Goal: Communication & Community: Answer question/provide support

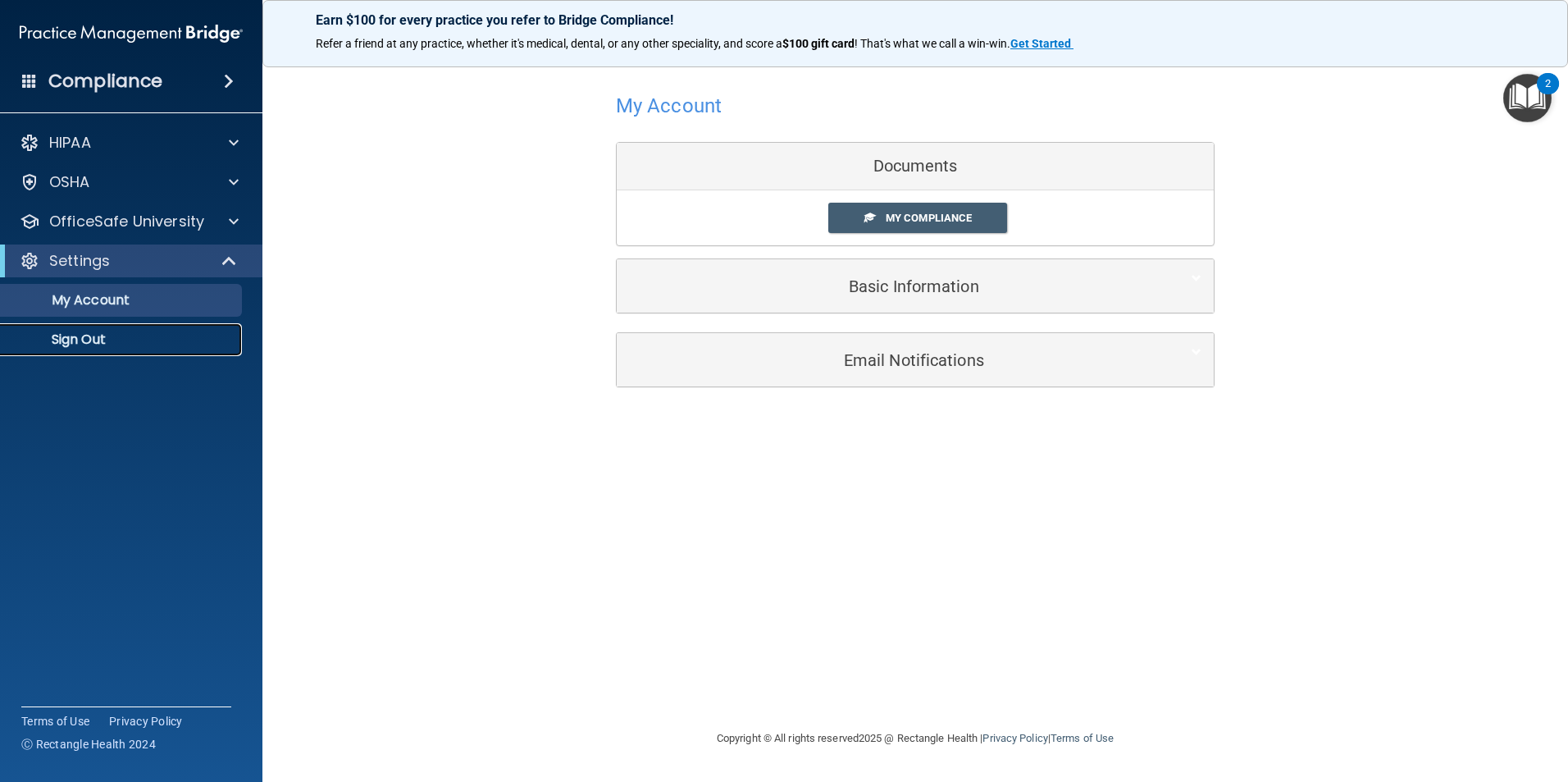
click at [93, 341] on p "Sign Out" at bounding box center [122, 339] width 224 height 16
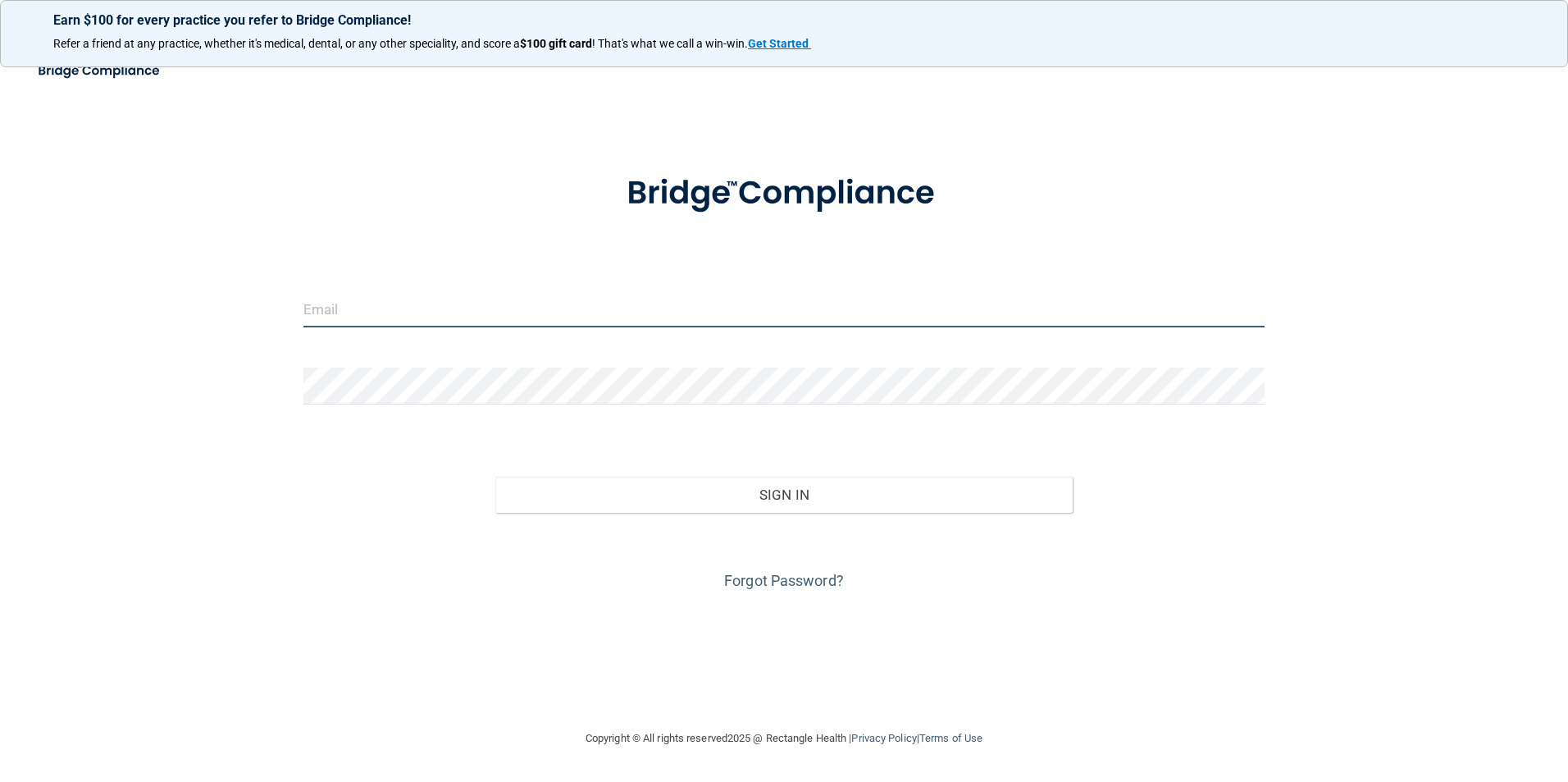
click at [335, 315] on input "email" at bounding box center [784, 309] width 962 height 37
type input "[EMAIL_ADDRESS][DOMAIN_NAME]"
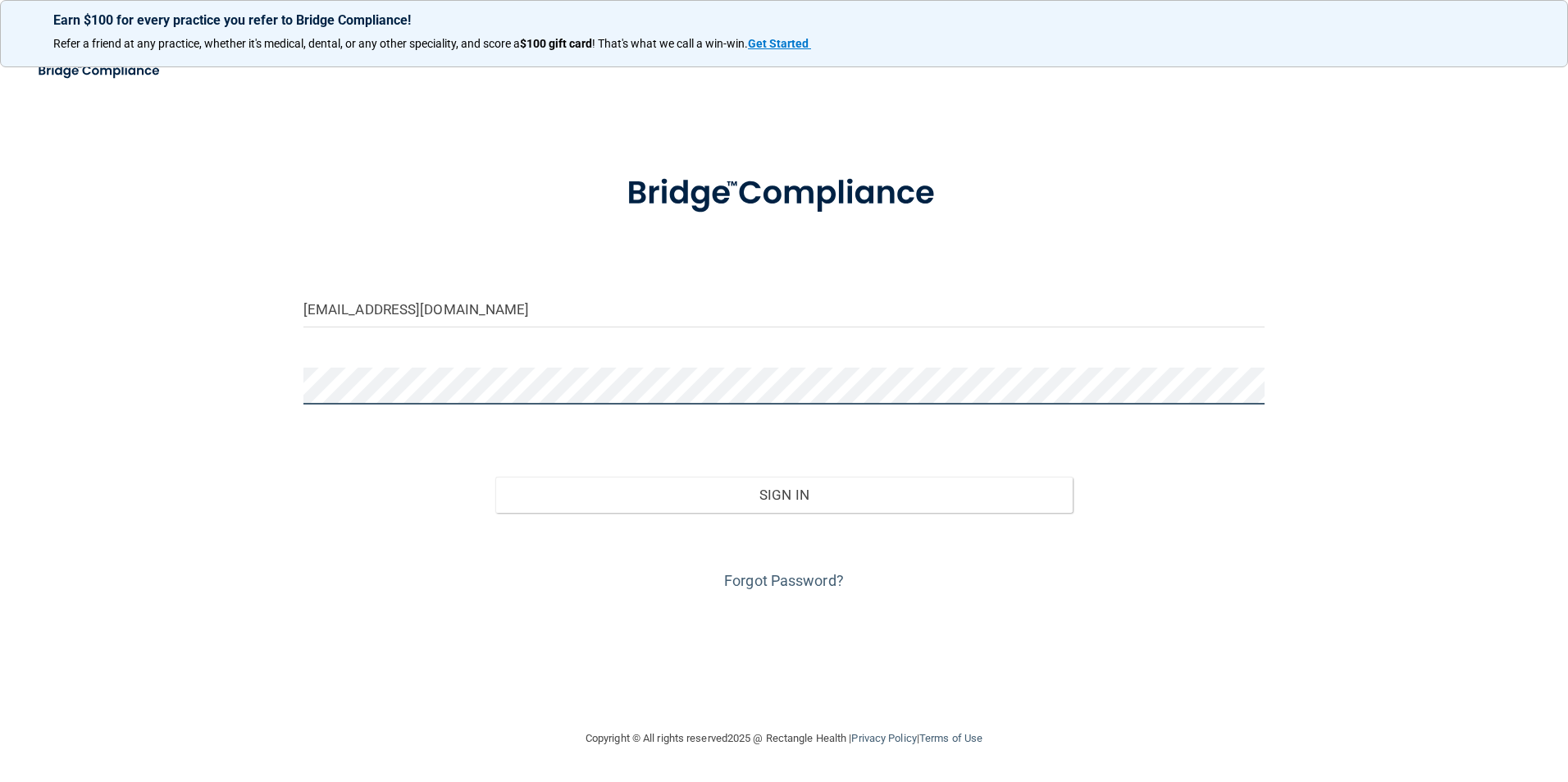
click at [496, 477] on button "Sign In" at bounding box center [784, 495] width 577 height 36
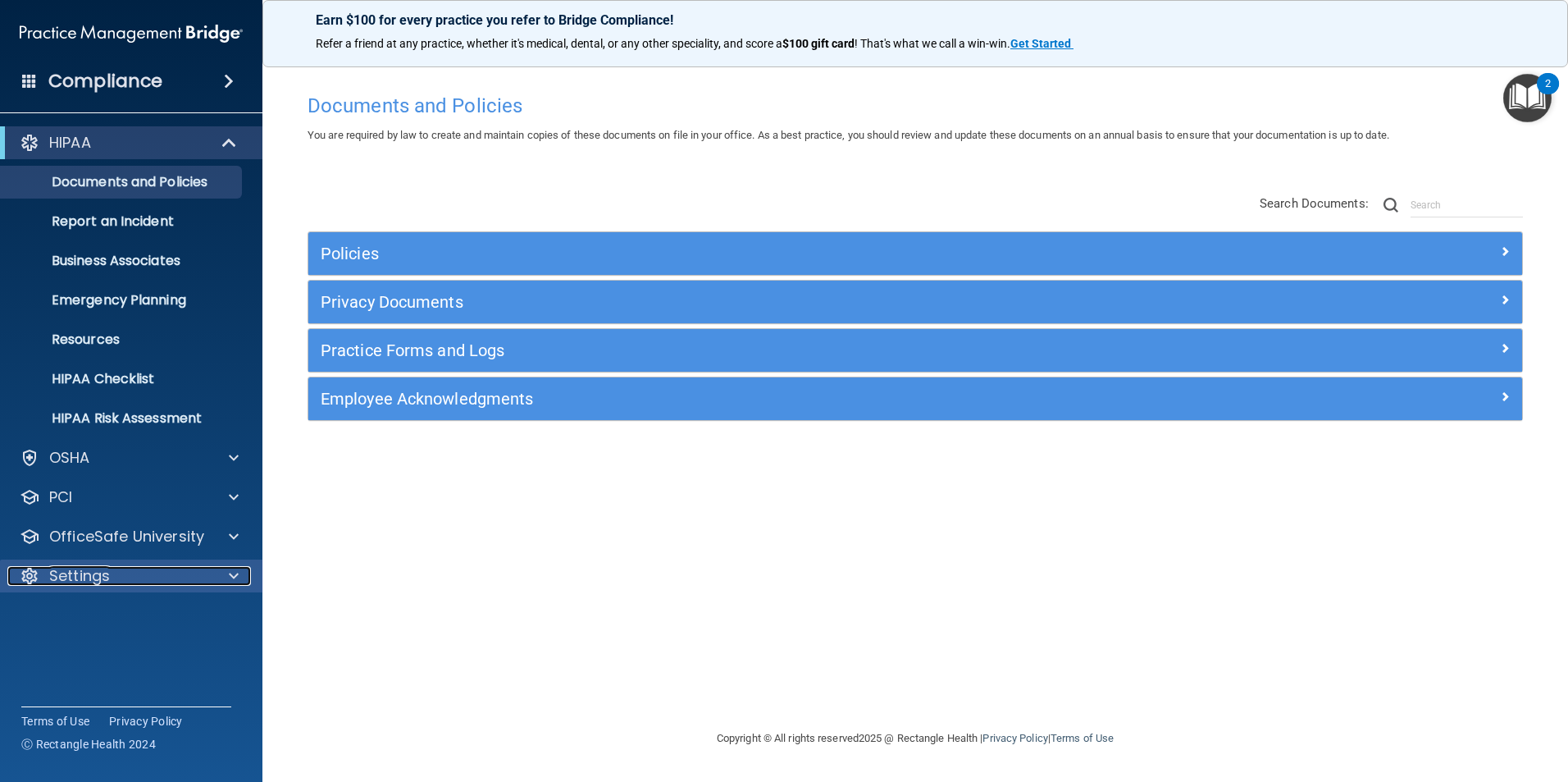
click at [124, 568] on div "Settings" at bounding box center [109, 576] width 204 height 20
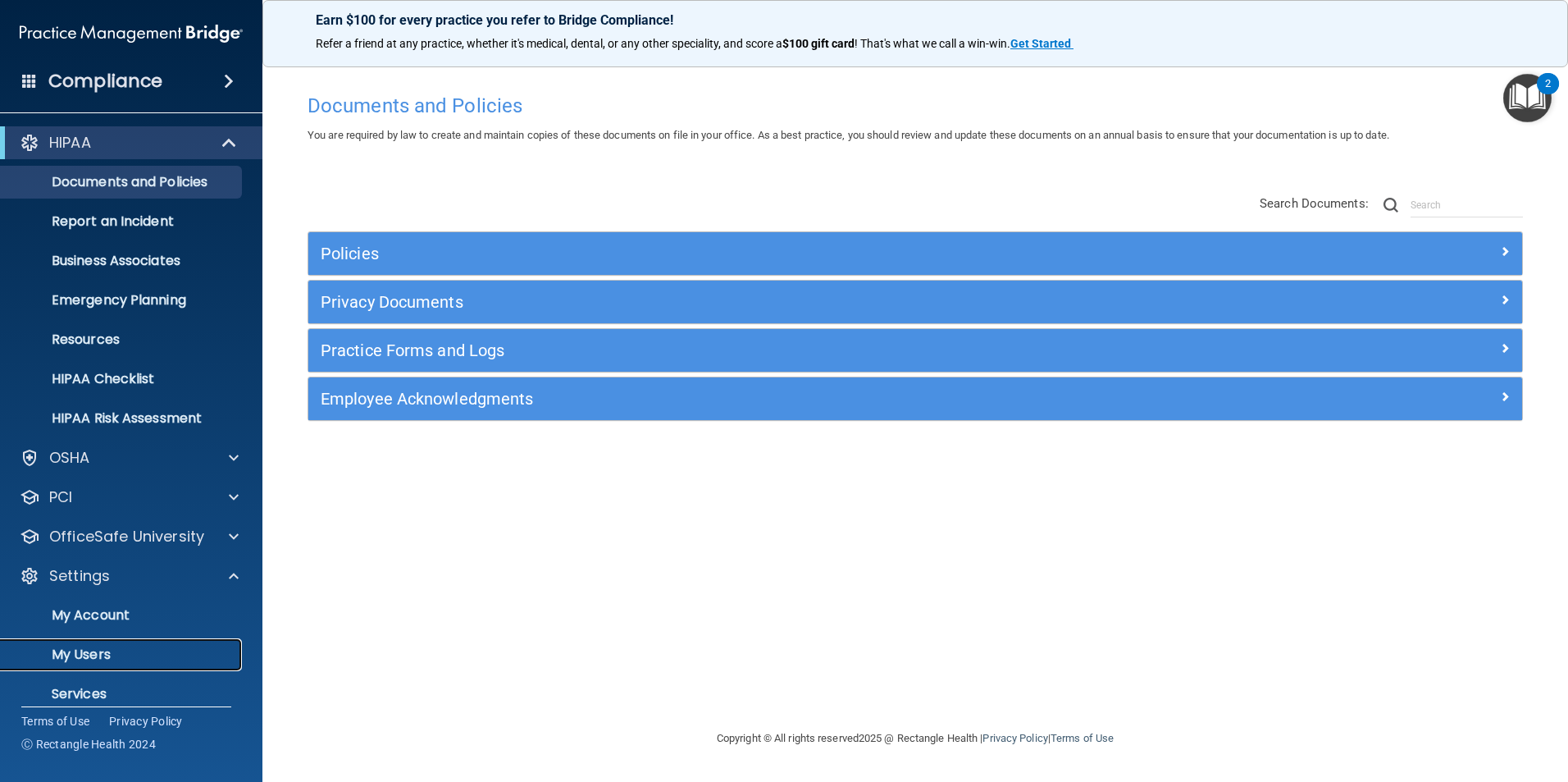
click at [115, 653] on p "My Users" at bounding box center [122, 654] width 224 height 16
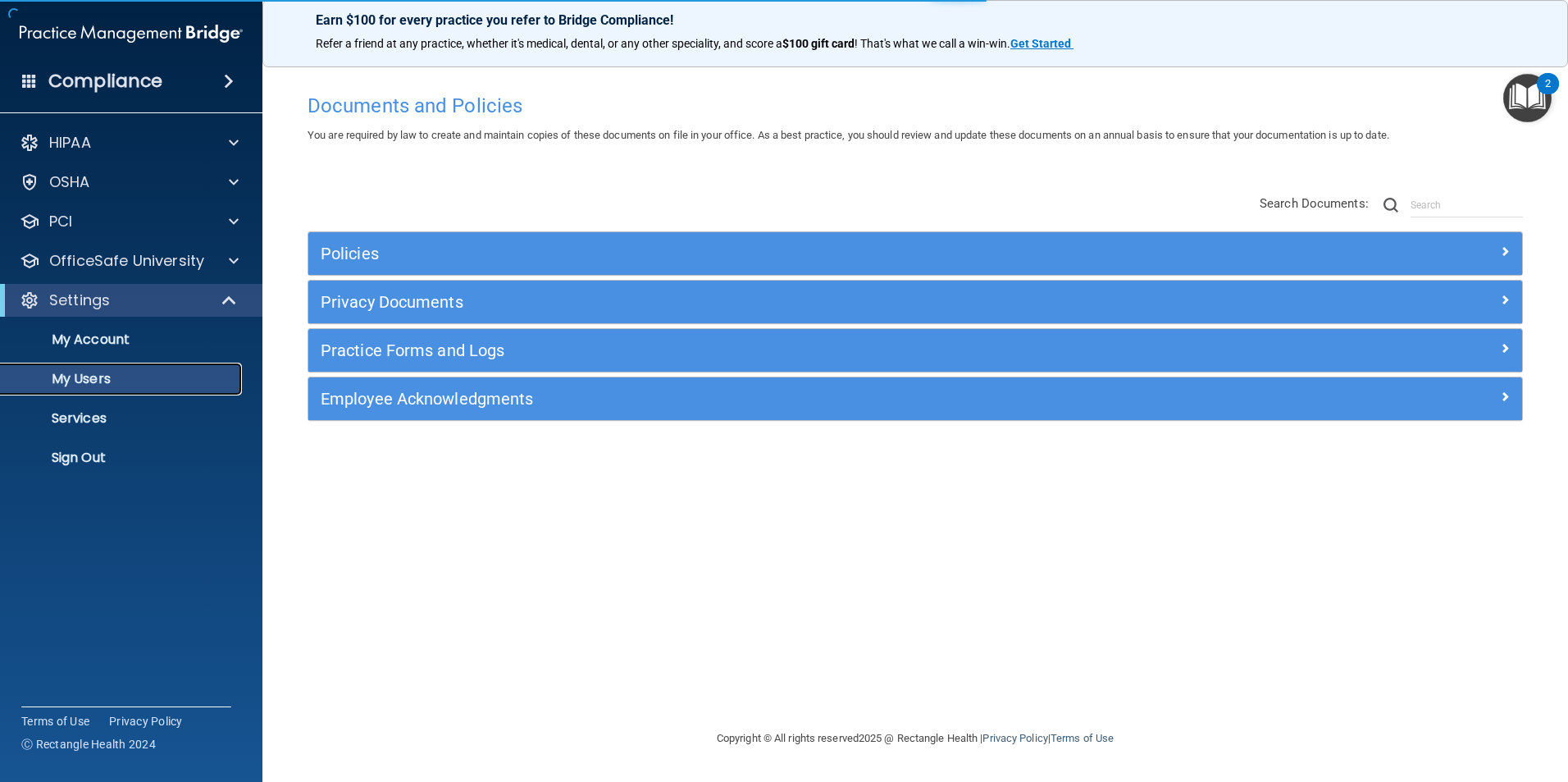
select select "20"
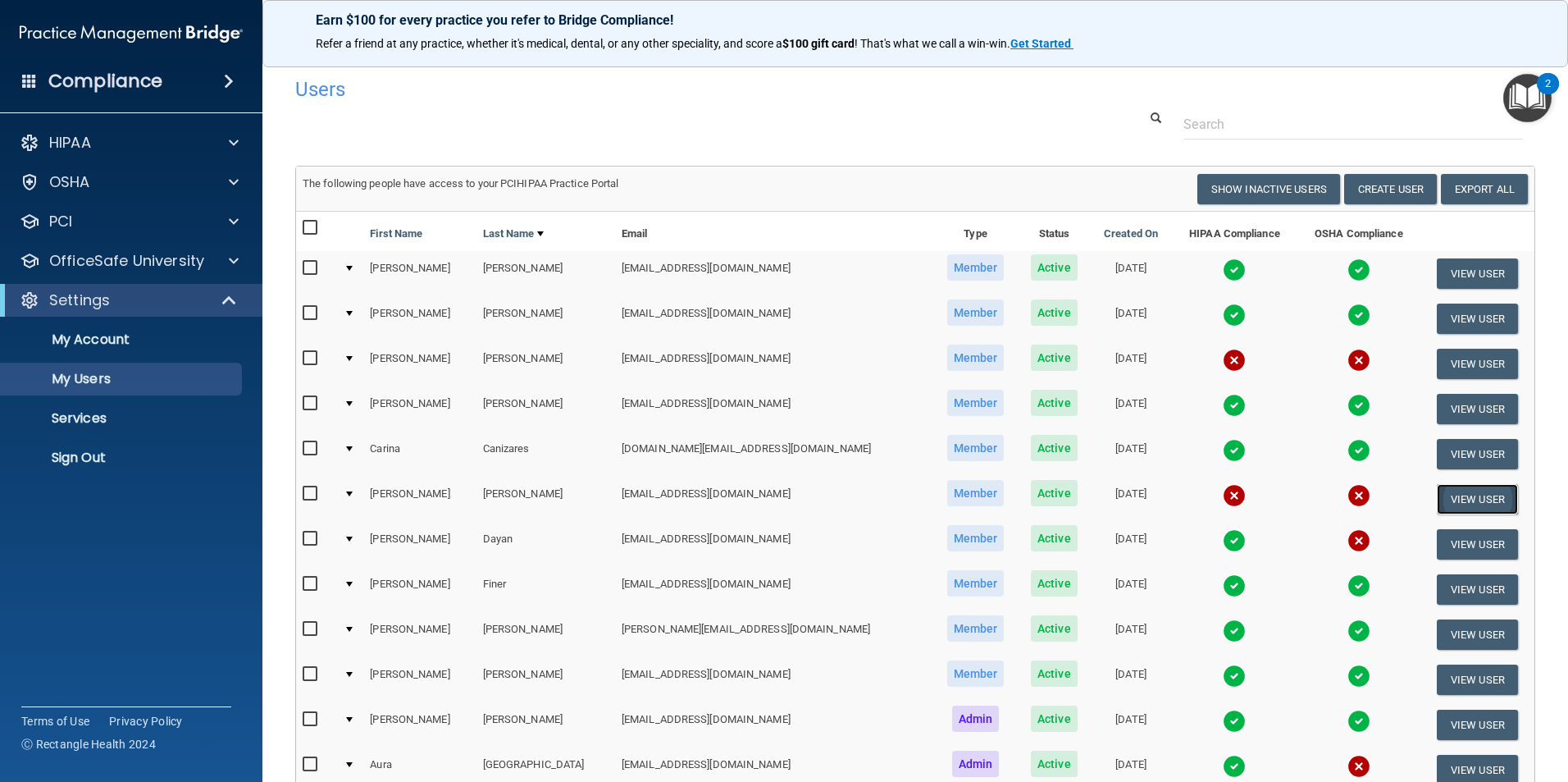
click at [1477, 503] on button "View User" at bounding box center [1477, 499] width 81 height 31
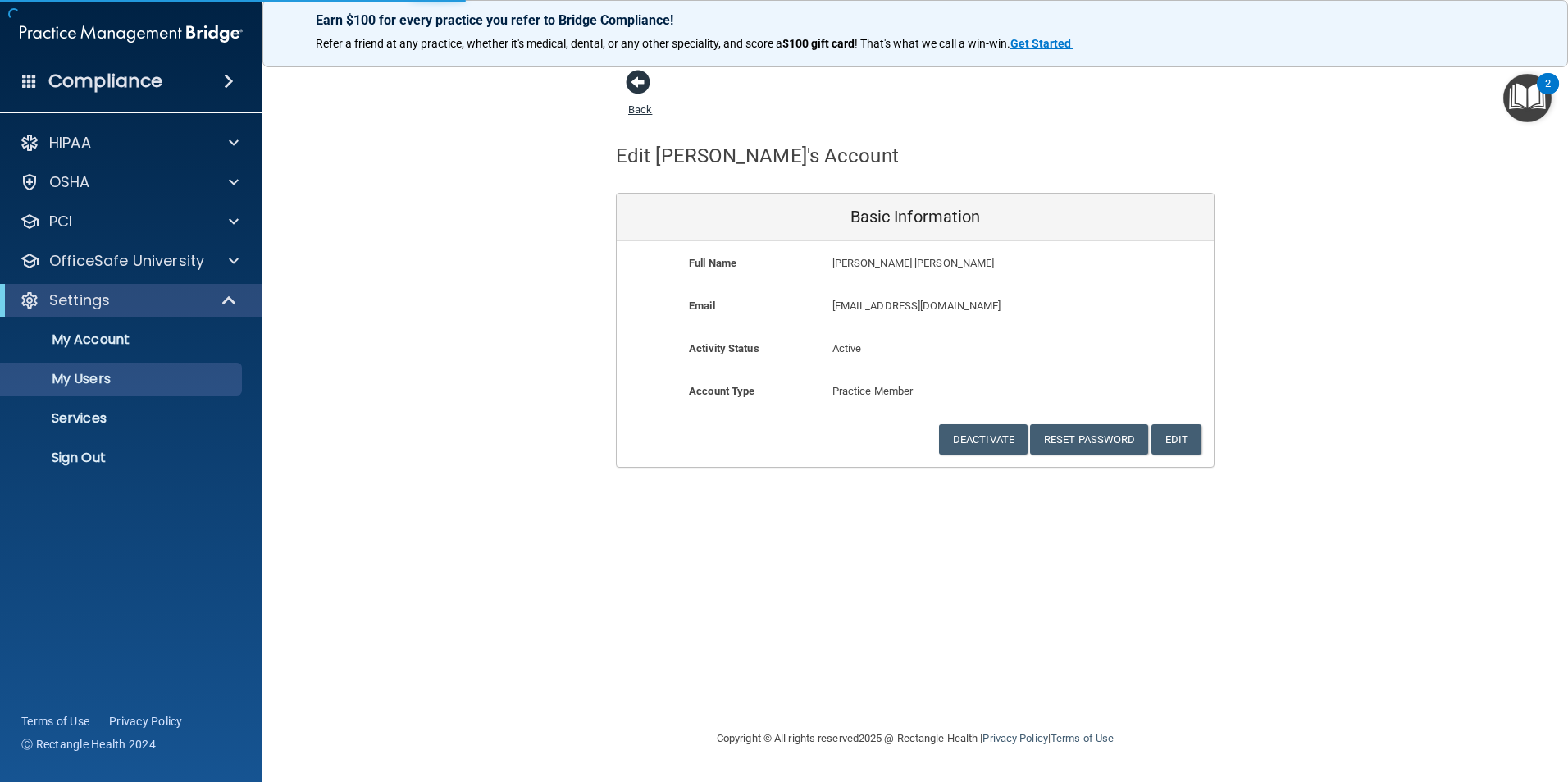
select select "20"
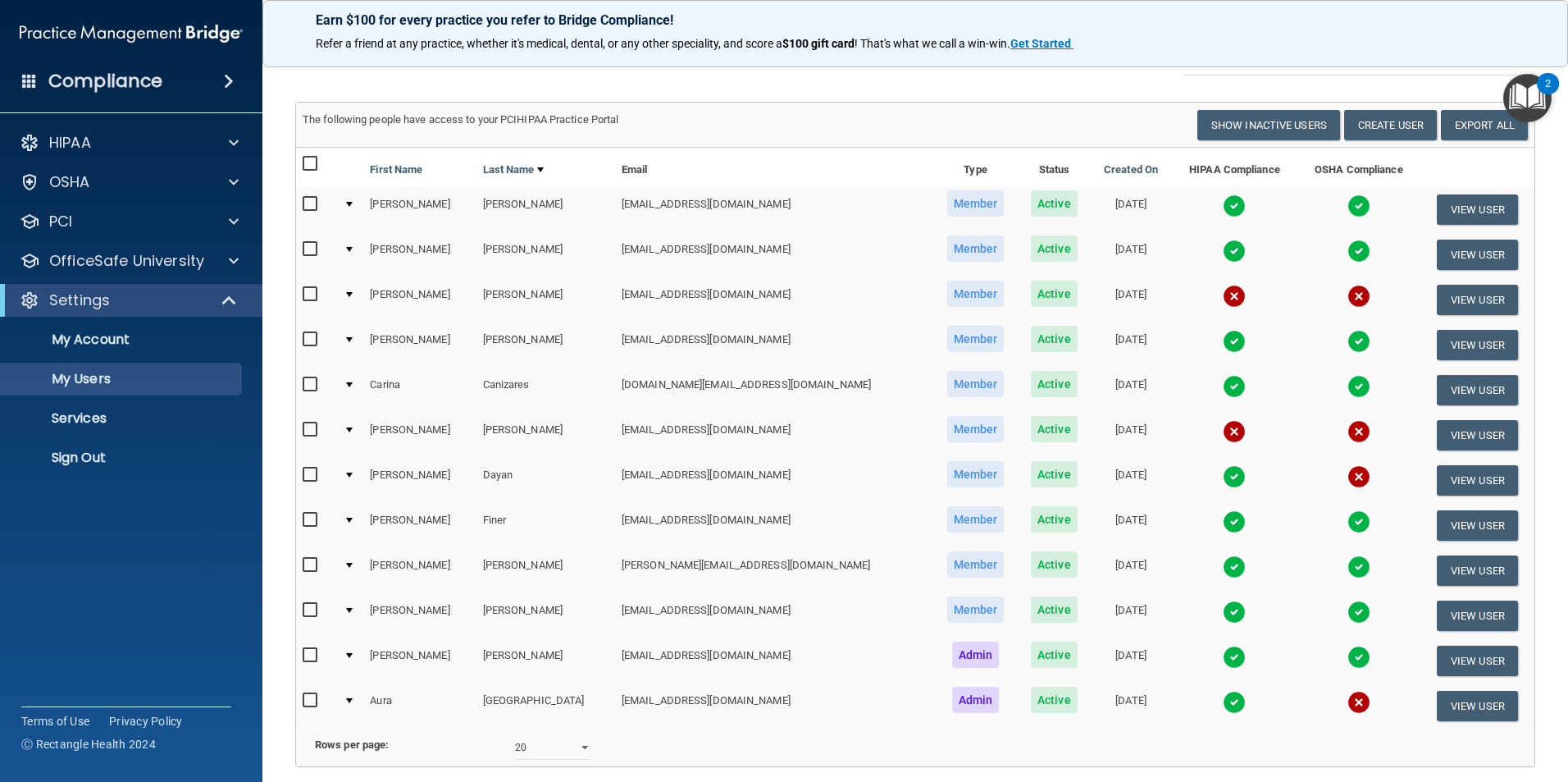
scroll to position [51, 0]
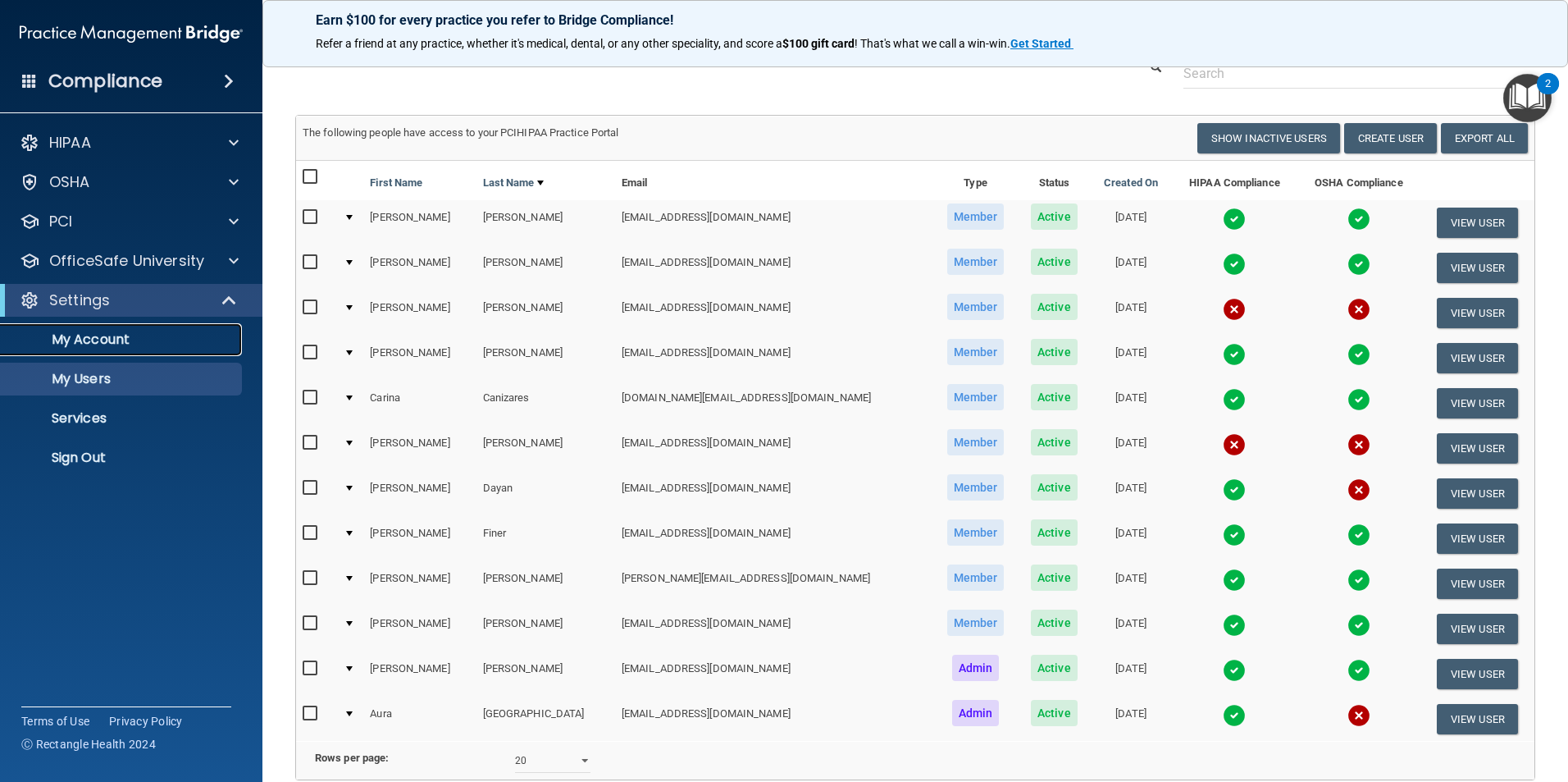
click at [95, 344] on p "My Account" at bounding box center [122, 339] width 224 height 16
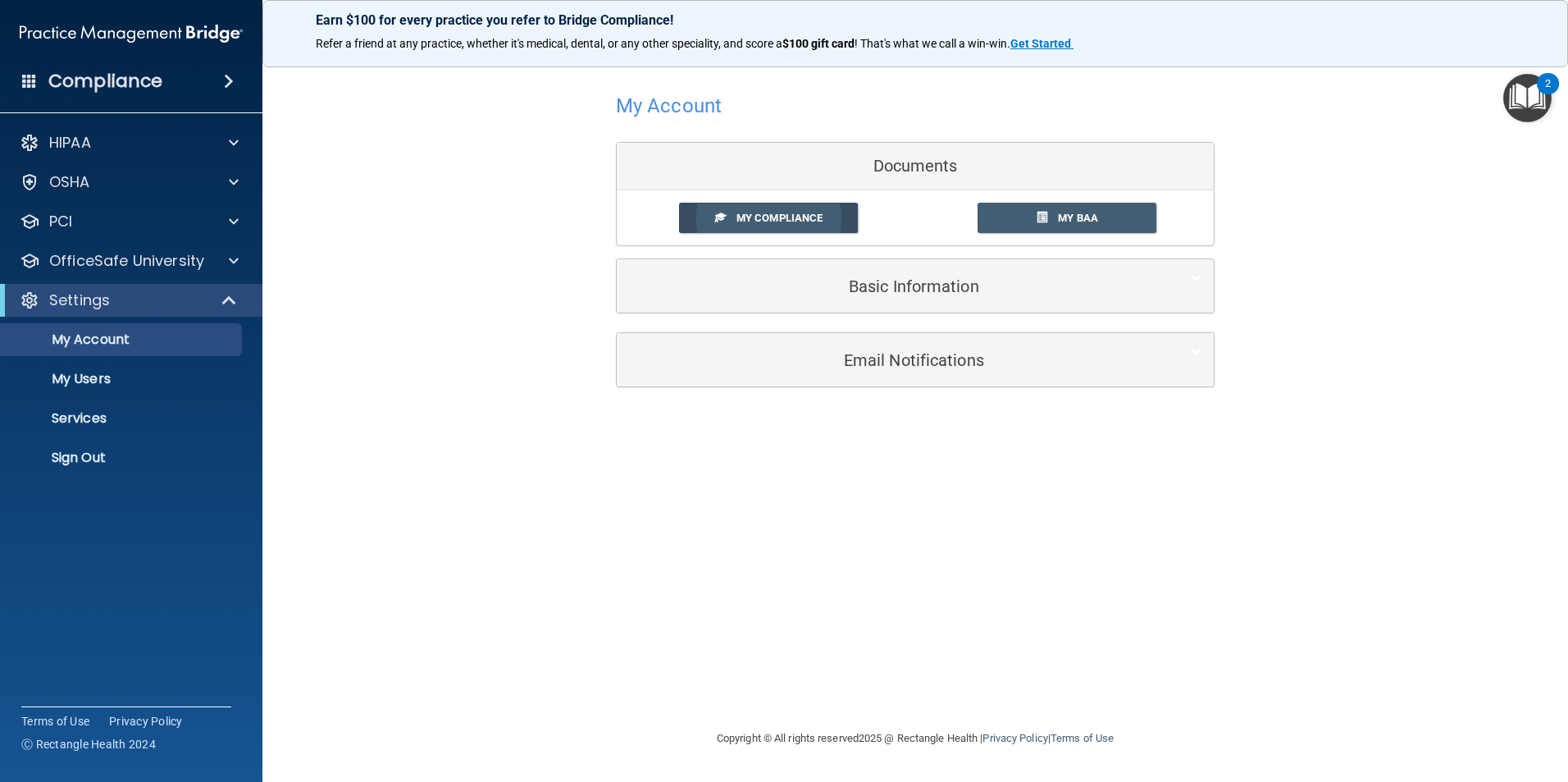
click at [803, 220] on span "My Compliance" at bounding box center [780, 217] width 86 height 12
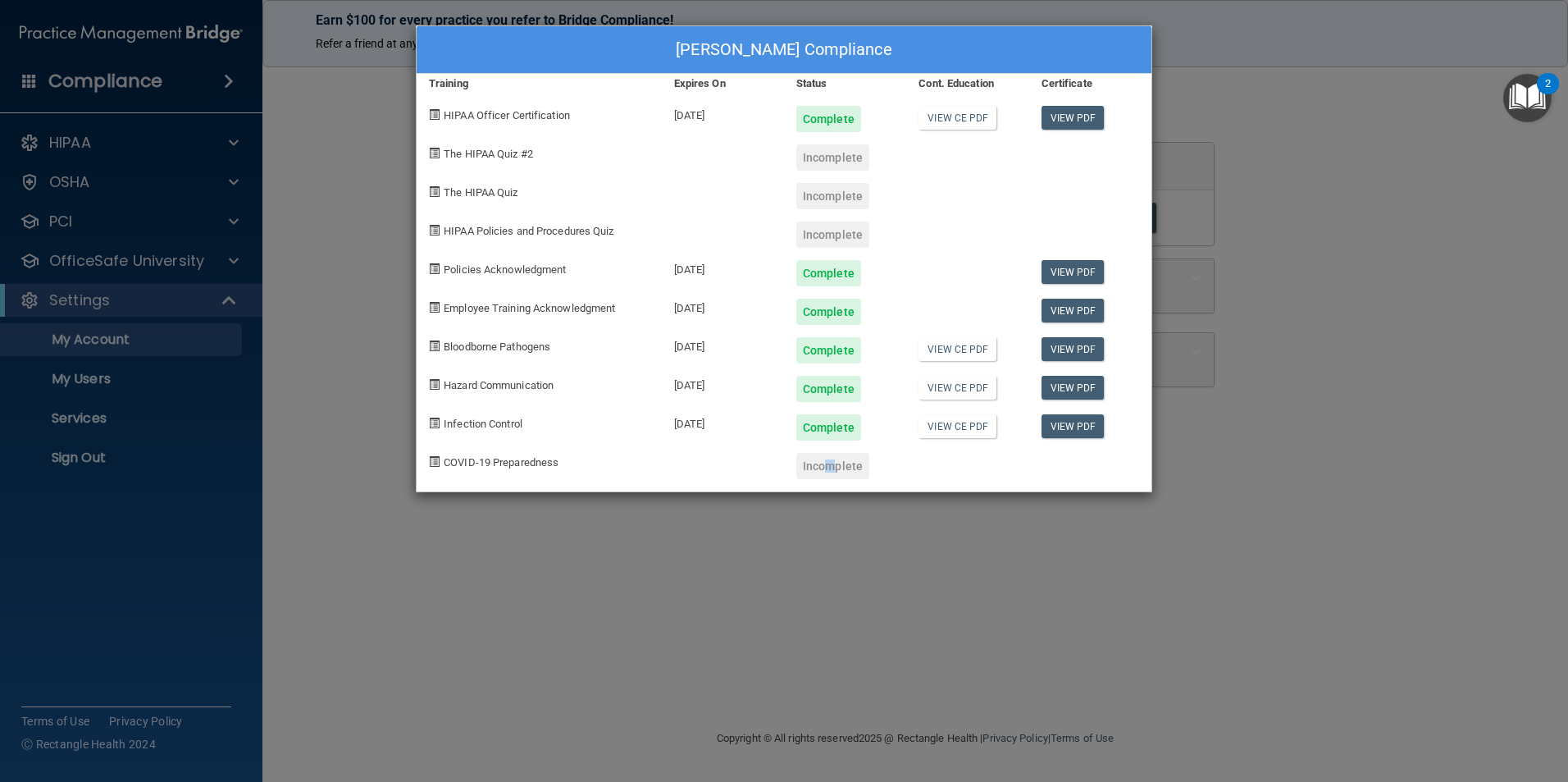
click at [823, 475] on div "Incomplete" at bounding box center [833, 466] width 73 height 26
drag, startPoint x: 823, startPoint y: 475, endPoint x: 851, endPoint y: 466, distance: 29.4
click at [851, 466] on div "Incomplete" at bounding box center [833, 466] width 73 height 26
click at [468, 463] on span "COVID-19 Preparedness" at bounding box center [501, 462] width 115 height 12
click at [861, 475] on div "Incomplete" at bounding box center [833, 466] width 73 height 26
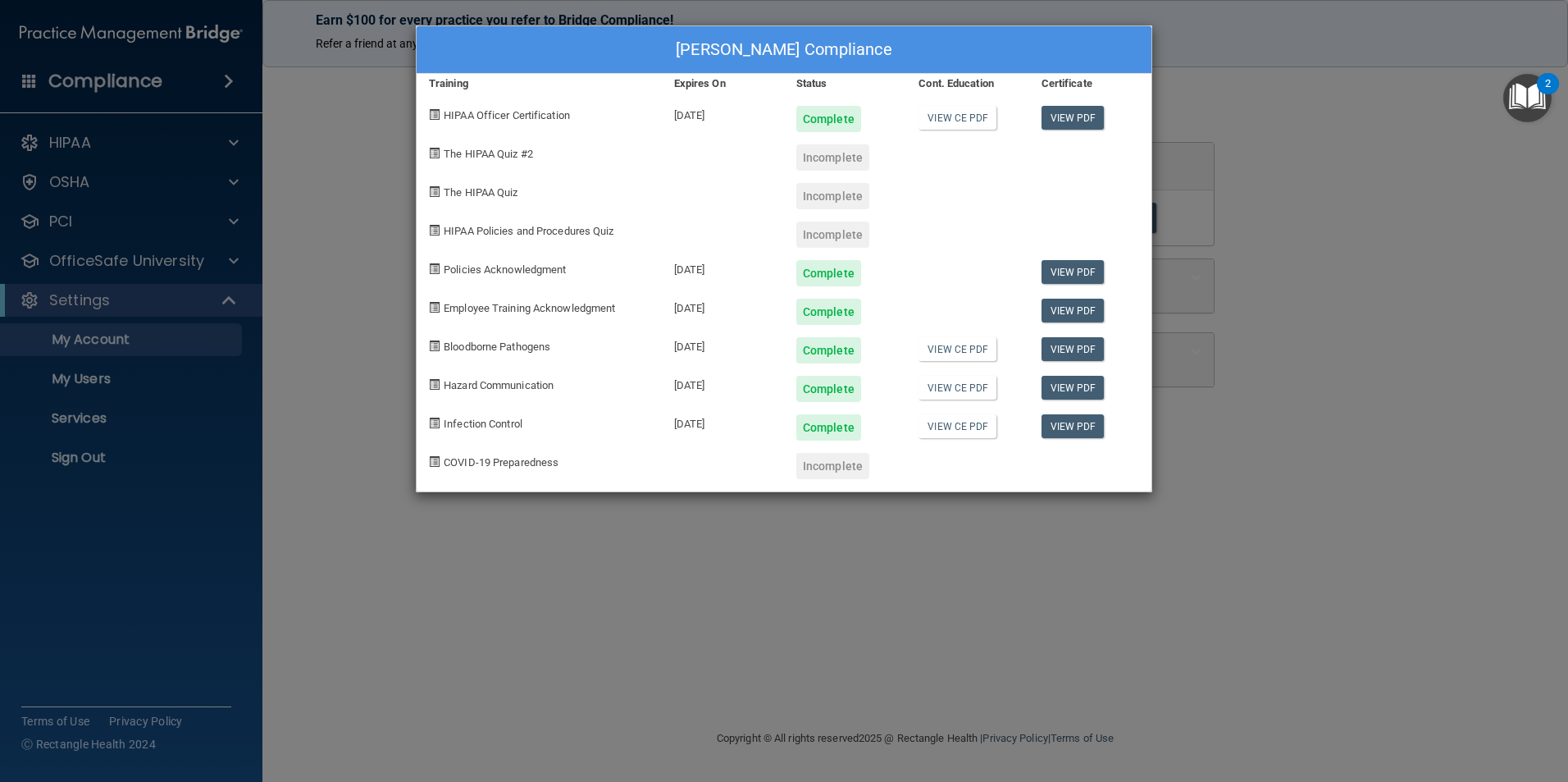
click at [861, 475] on div "Incomplete" at bounding box center [833, 466] width 73 height 26
click at [825, 162] on div "Incomplete" at bounding box center [833, 157] width 73 height 26
click at [484, 157] on span "The HIPAA Quiz #2" at bounding box center [488, 154] width 90 height 12
click at [1351, 149] on div "[PERSON_NAME] Compliance Training Expires On Status Cont. Education Certificate…" at bounding box center [784, 391] width 1568 height 782
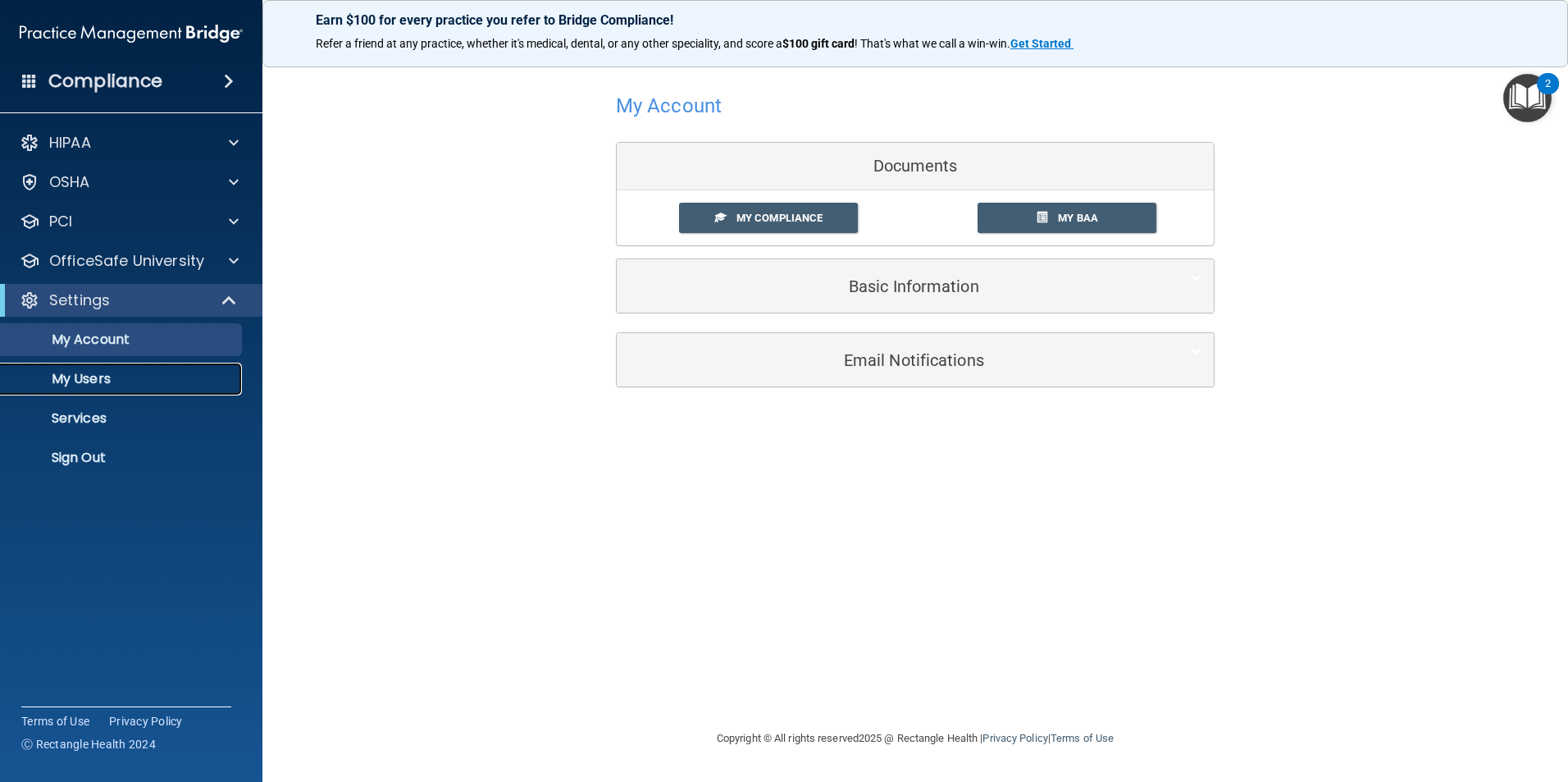
click at [85, 378] on p "My Users" at bounding box center [122, 379] width 224 height 16
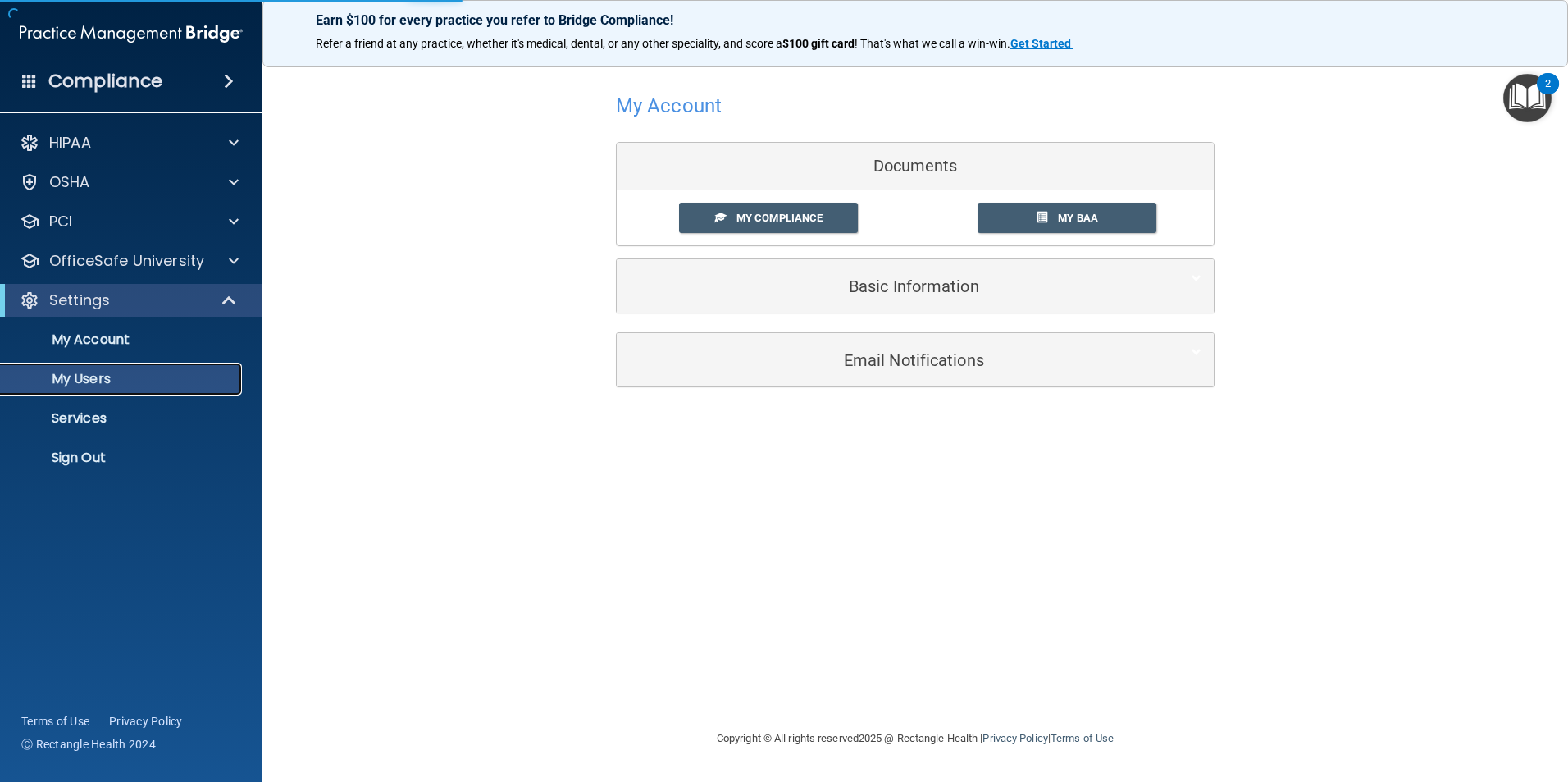
select select "20"
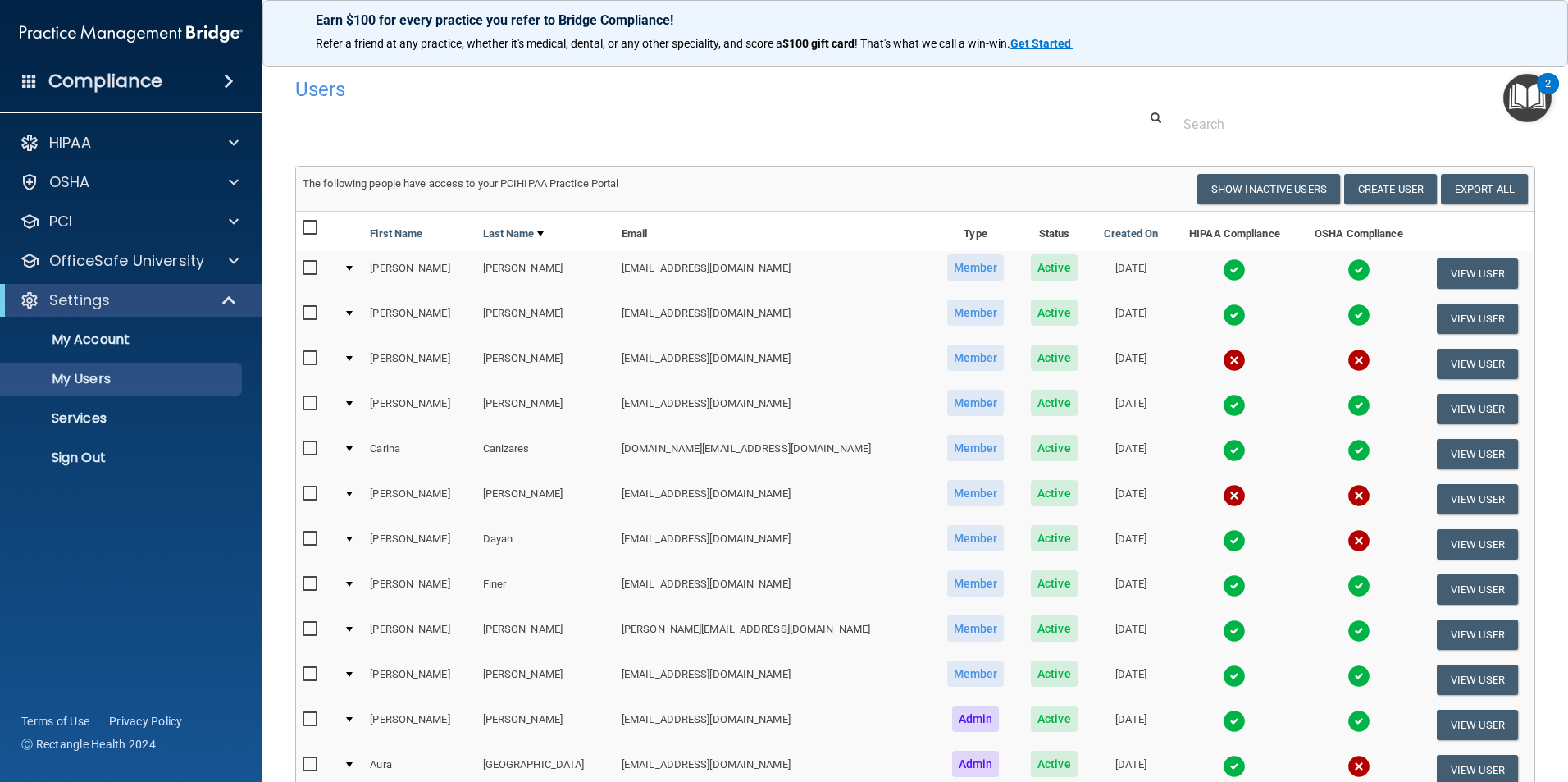
click at [1031, 548] on span "Active" at bounding box center [1054, 537] width 47 height 26
click at [948, 543] on span "Member" at bounding box center [977, 537] width 57 height 26
click at [388, 536] on td "[PERSON_NAME]" at bounding box center [419, 544] width 113 height 45
click at [482, 546] on td "Dayan" at bounding box center [546, 544] width 139 height 45
click at [311, 539] on input "checkbox" at bounding box center [312, 539] width 19 height 13
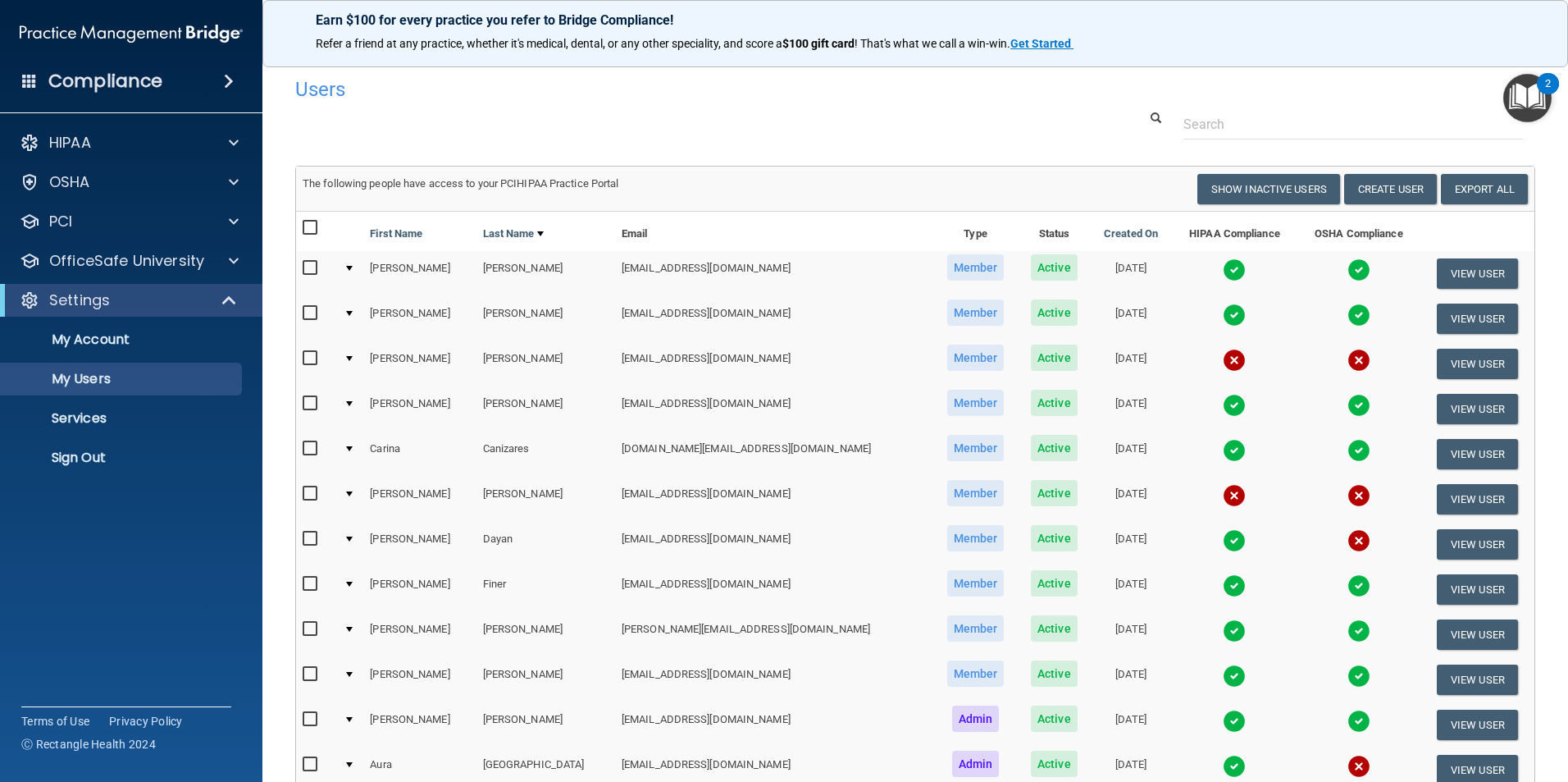
checkbox input "true"
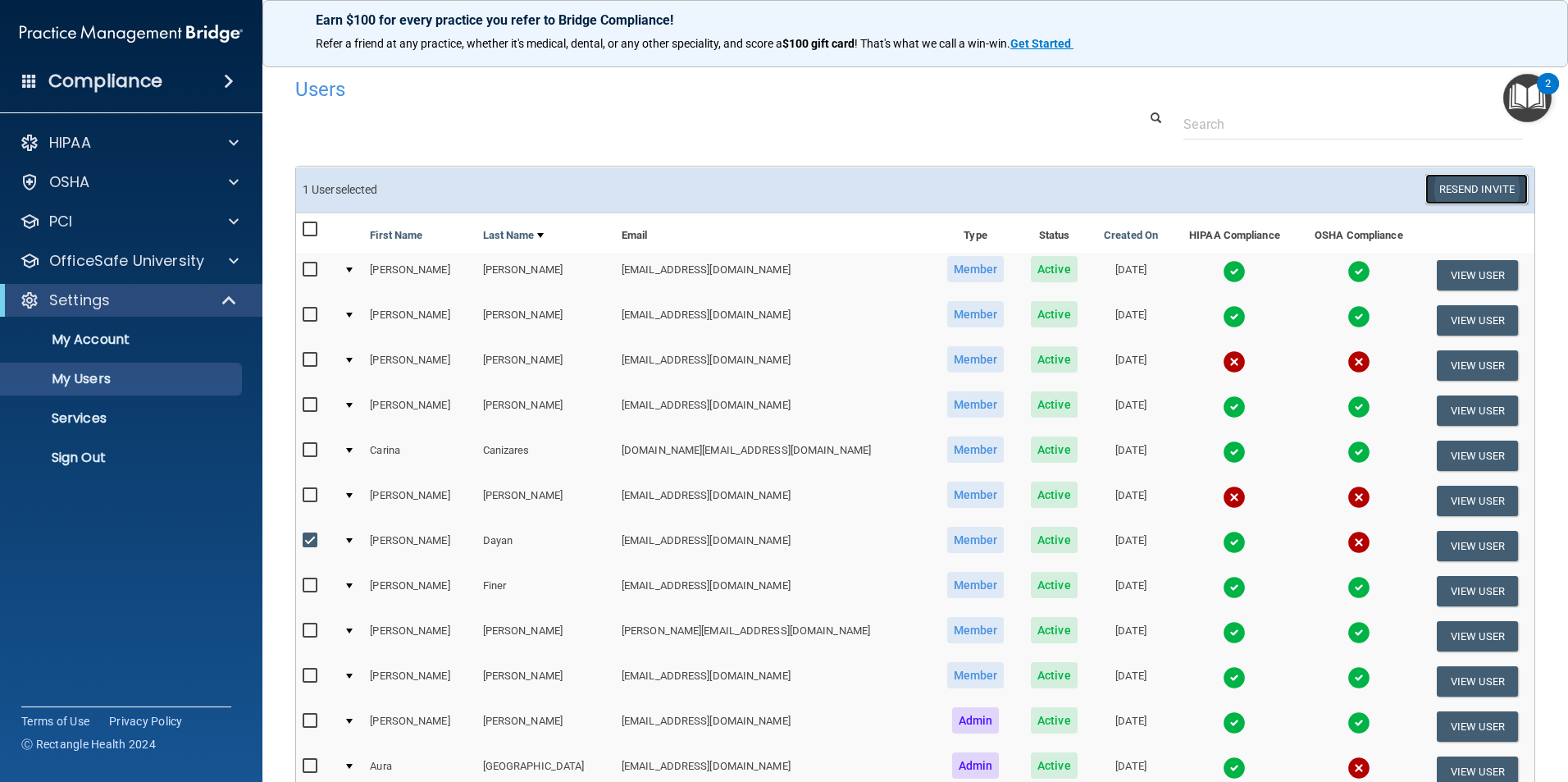
click at [1480, 193] on button "Resend Invite" at bounding box center [1476, 189] width 102 height 31
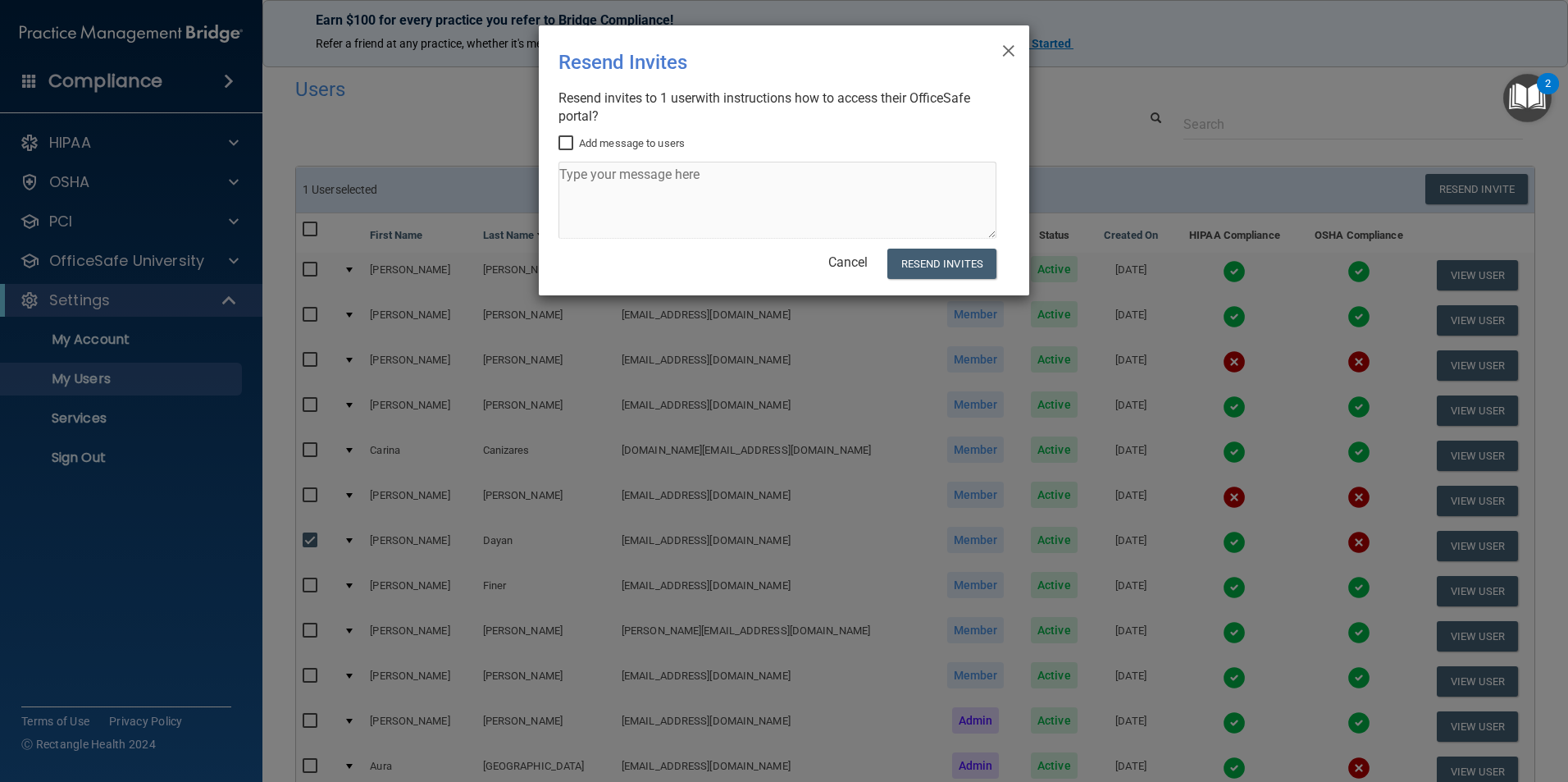
click at [565, 142] on input "Add message to users" at bounding box center [569, 143] width 19 height 13
checkbox input "true"
click at [612, 186] on textarea at bounding box center [778, 200] width 438 height 77
type textarea "Hi [PERSON_NAME]! Can you please complete the OSHA Compliance ASAP? Thanks"
click at [934, 270] on button "Resend Invites" at bounding box center [942, 264] width 109 height 31
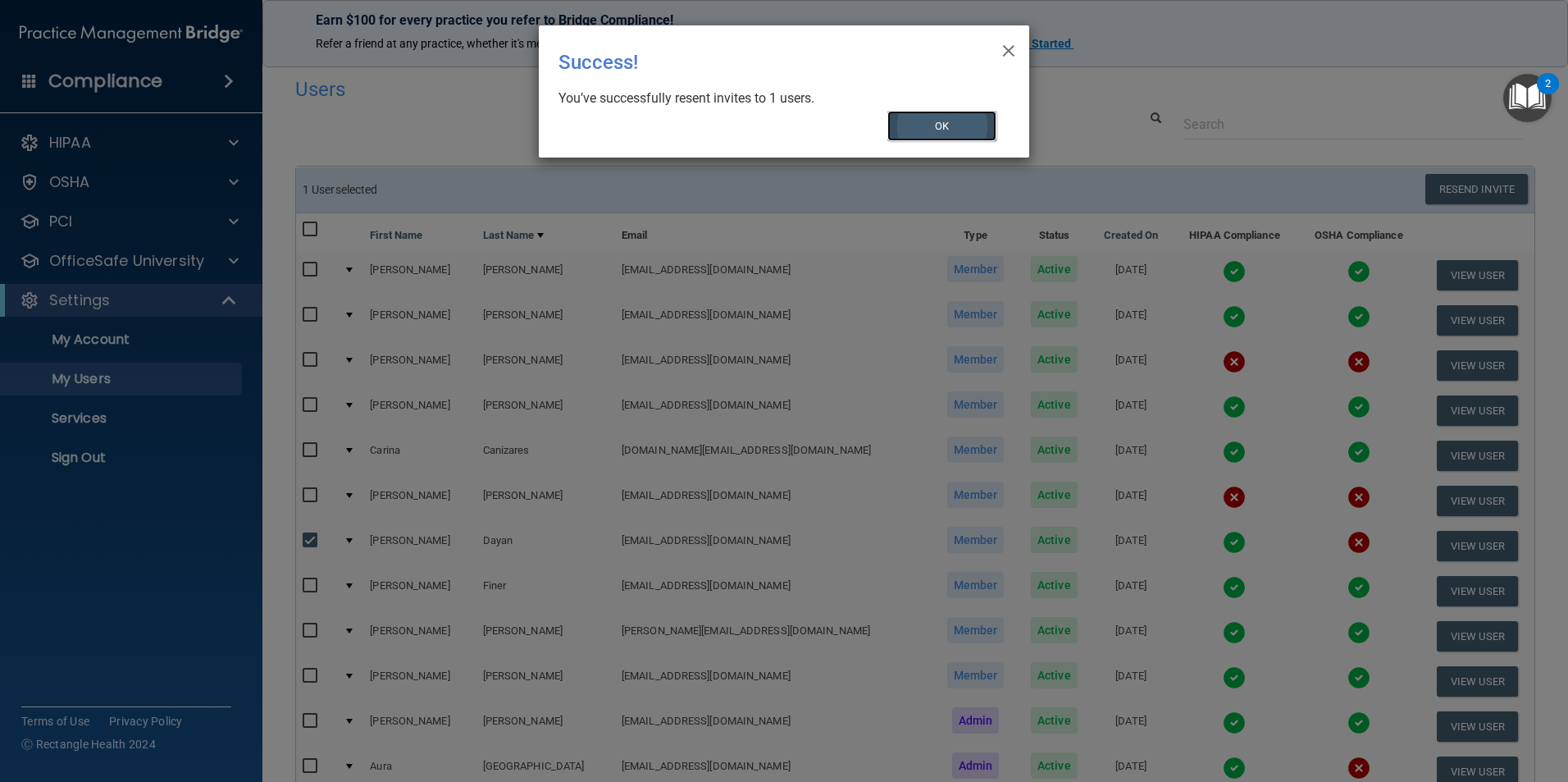
click at [936, 116] on button "OK" at bounding box center [942, 126] width 110 height 31
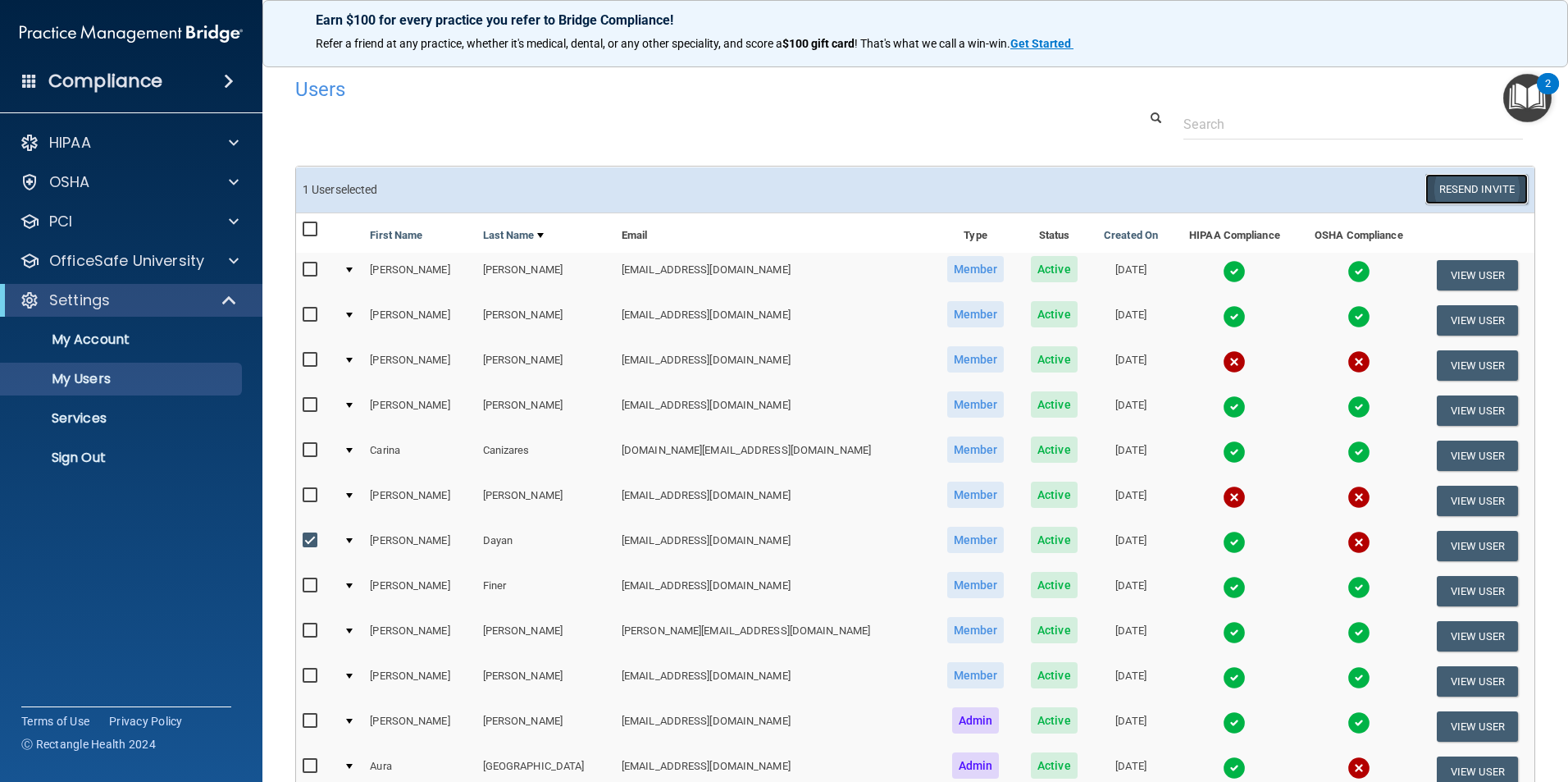
click at [1446, 188] on button "Resend Invite" at bounding box center [1476, 189] width 102 height 31
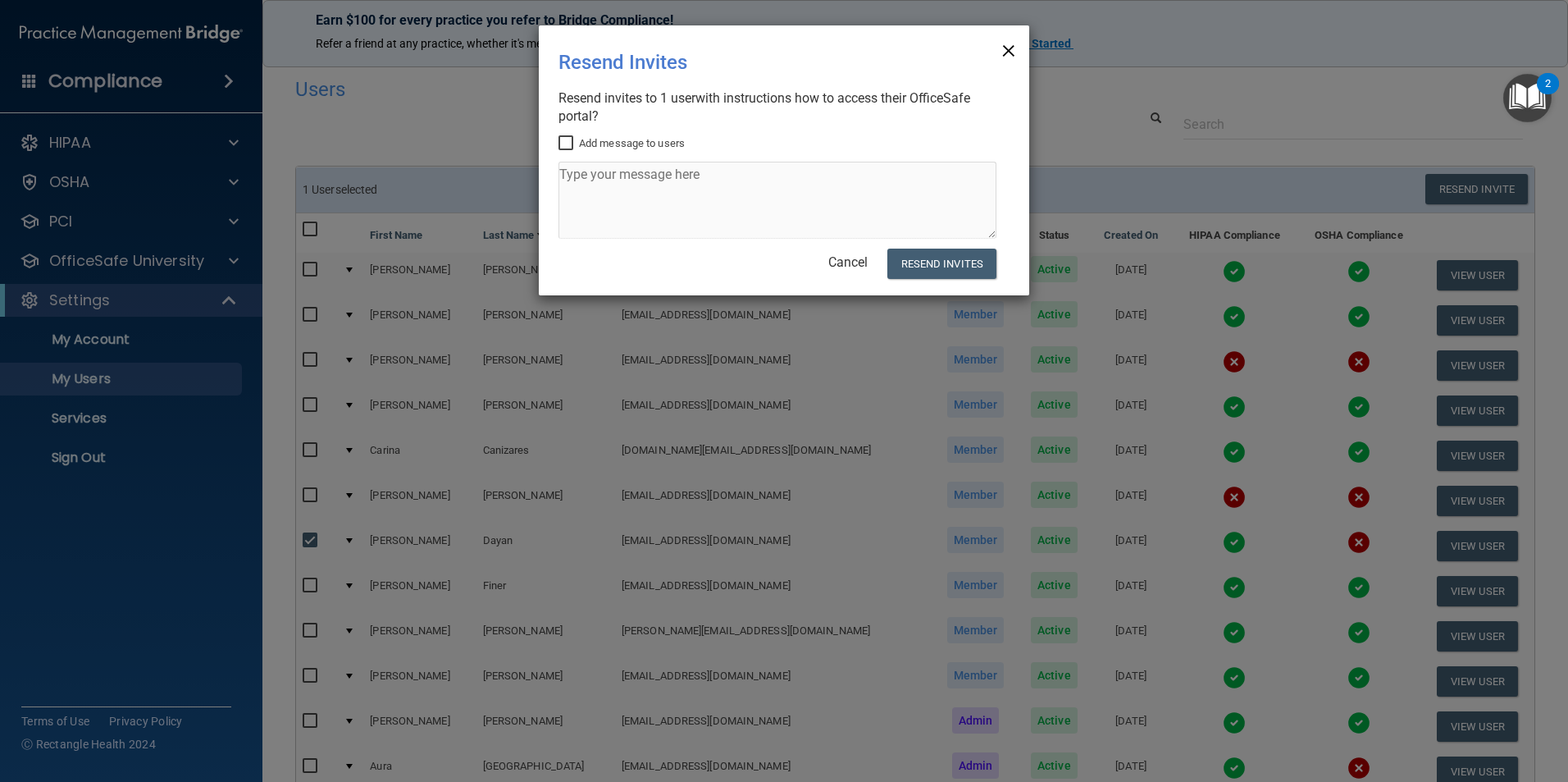
click at [1005, 42] on span "×" at bounding box center [1008, 48] width 14 height 33
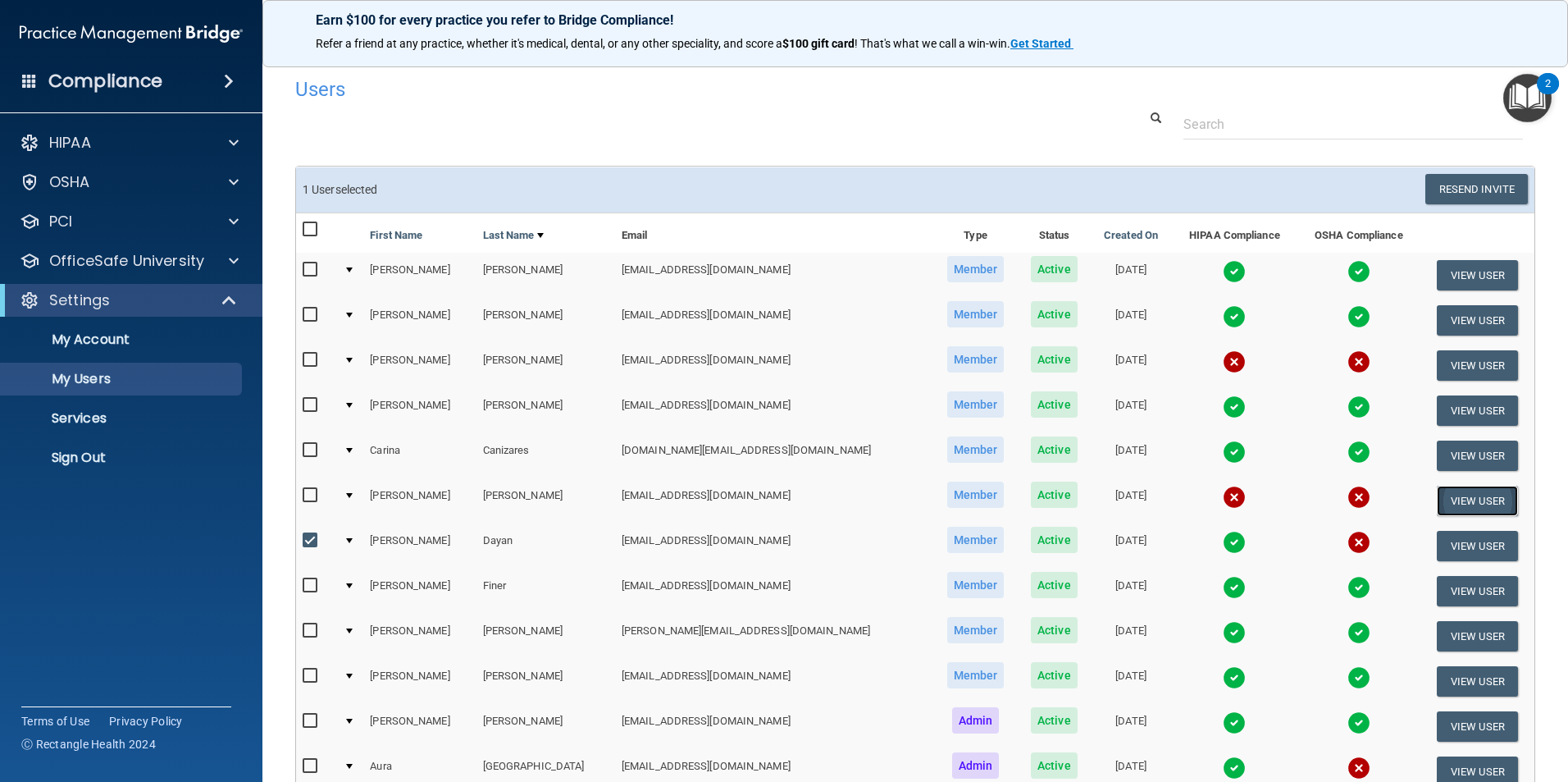
click at [1446, 493] on button "View User" at bounding box center [1477, 501] width 81 height 31
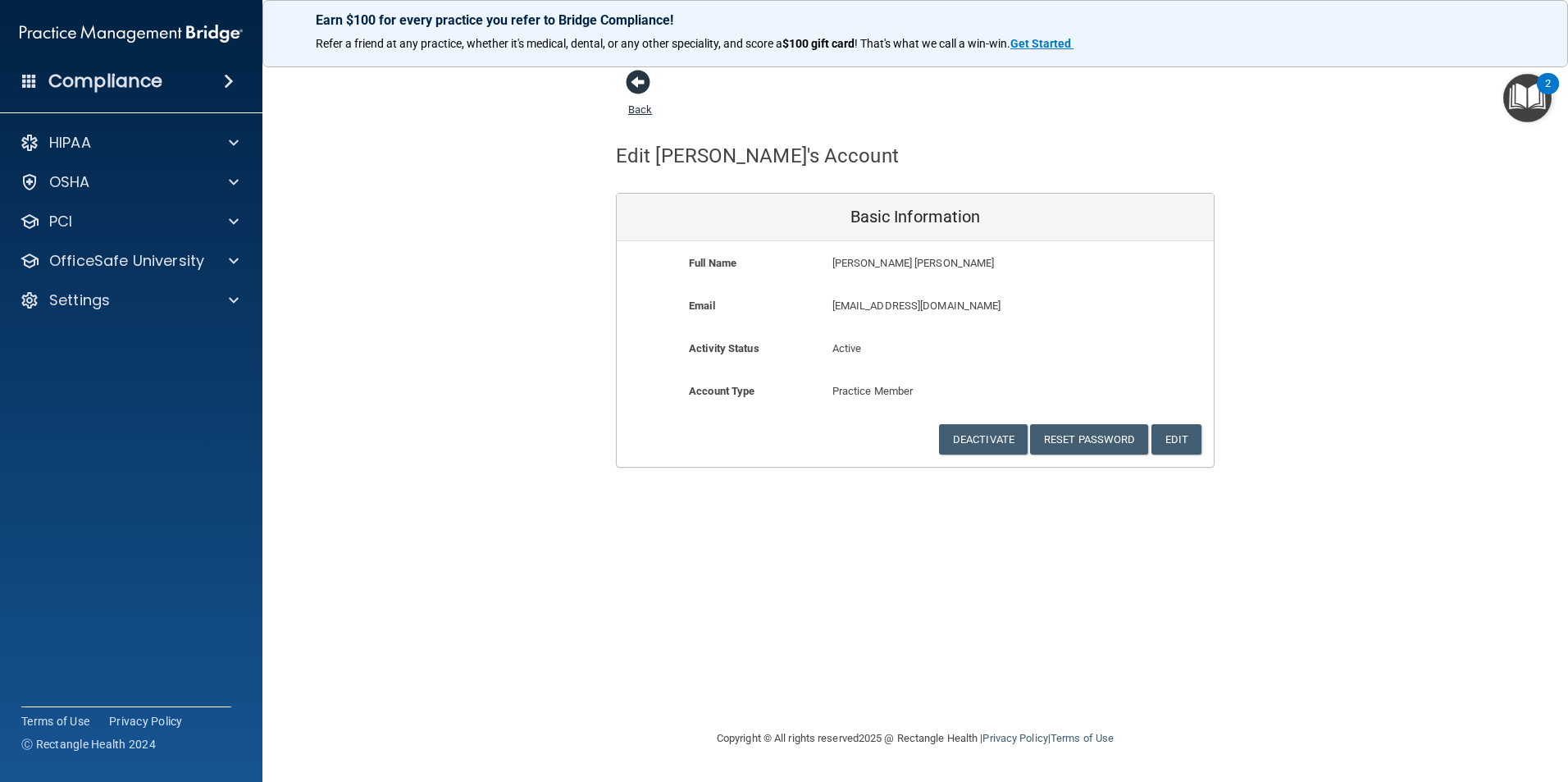
click at [631, 85] on span at bounding box center [638, 82] width 25 height 25
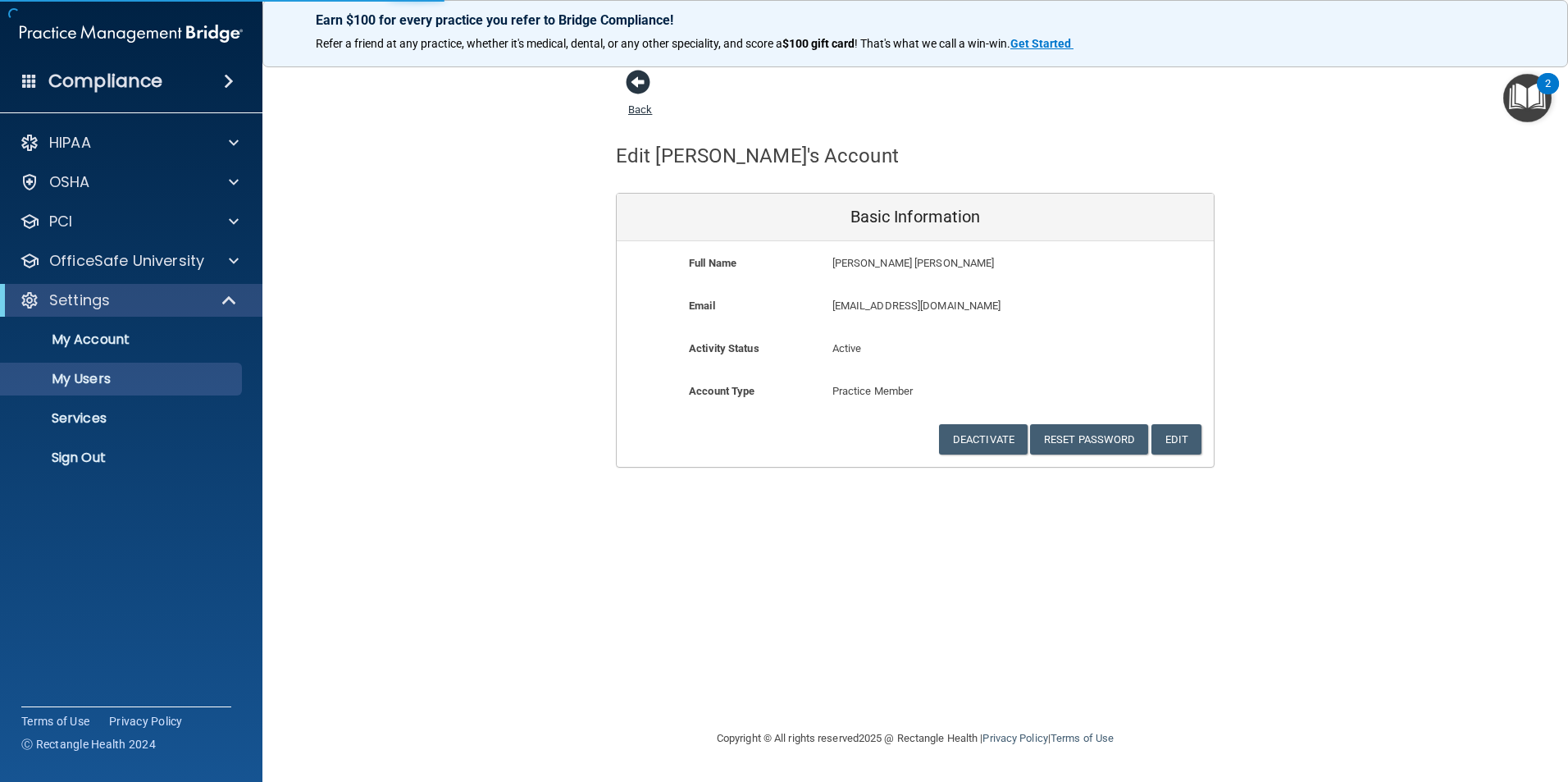
select select "20"
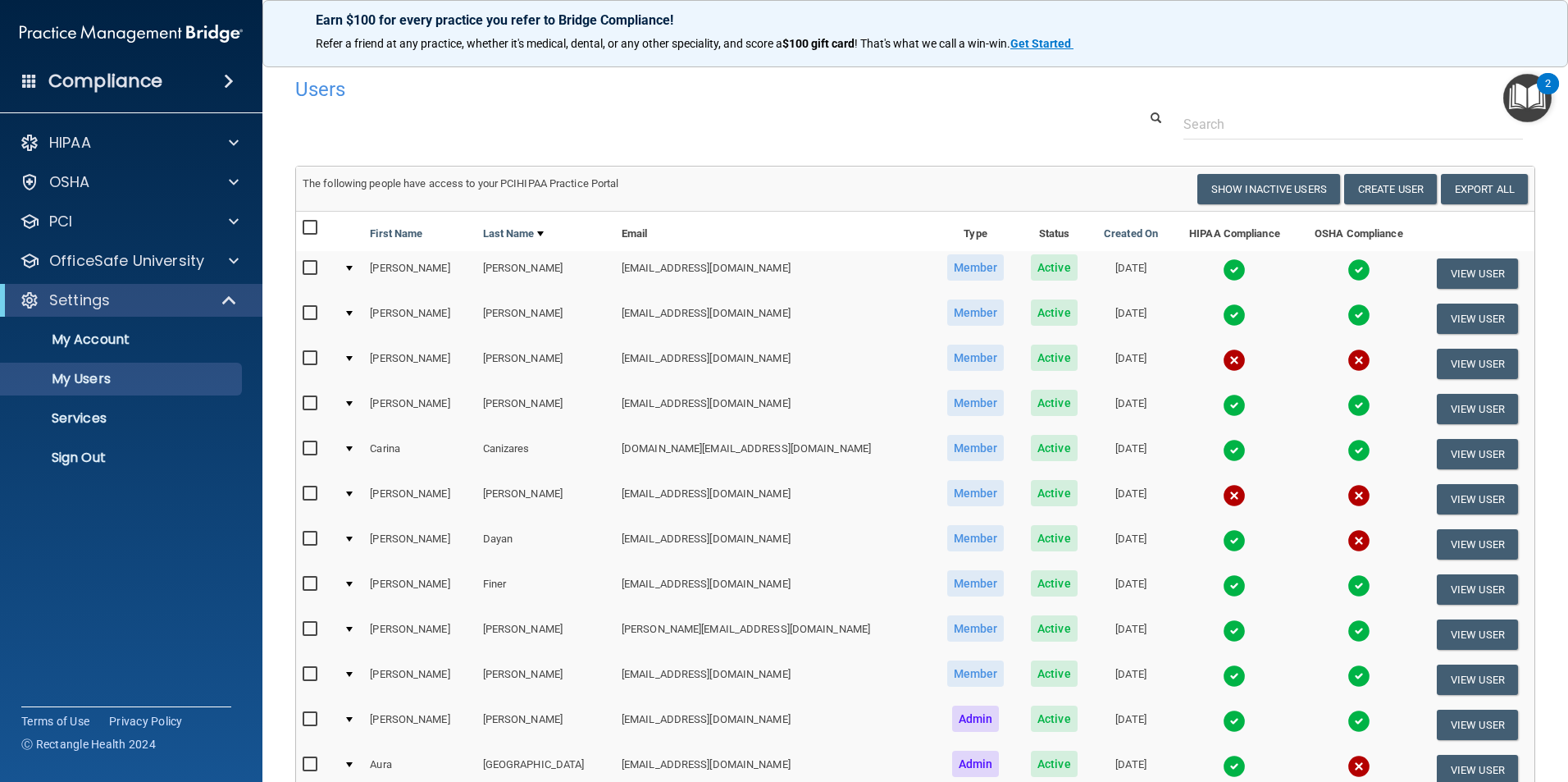
click at [304, 490] on input "checkbox" at bounding box center [312, 494] width 19 height 13
checkbox input "true"
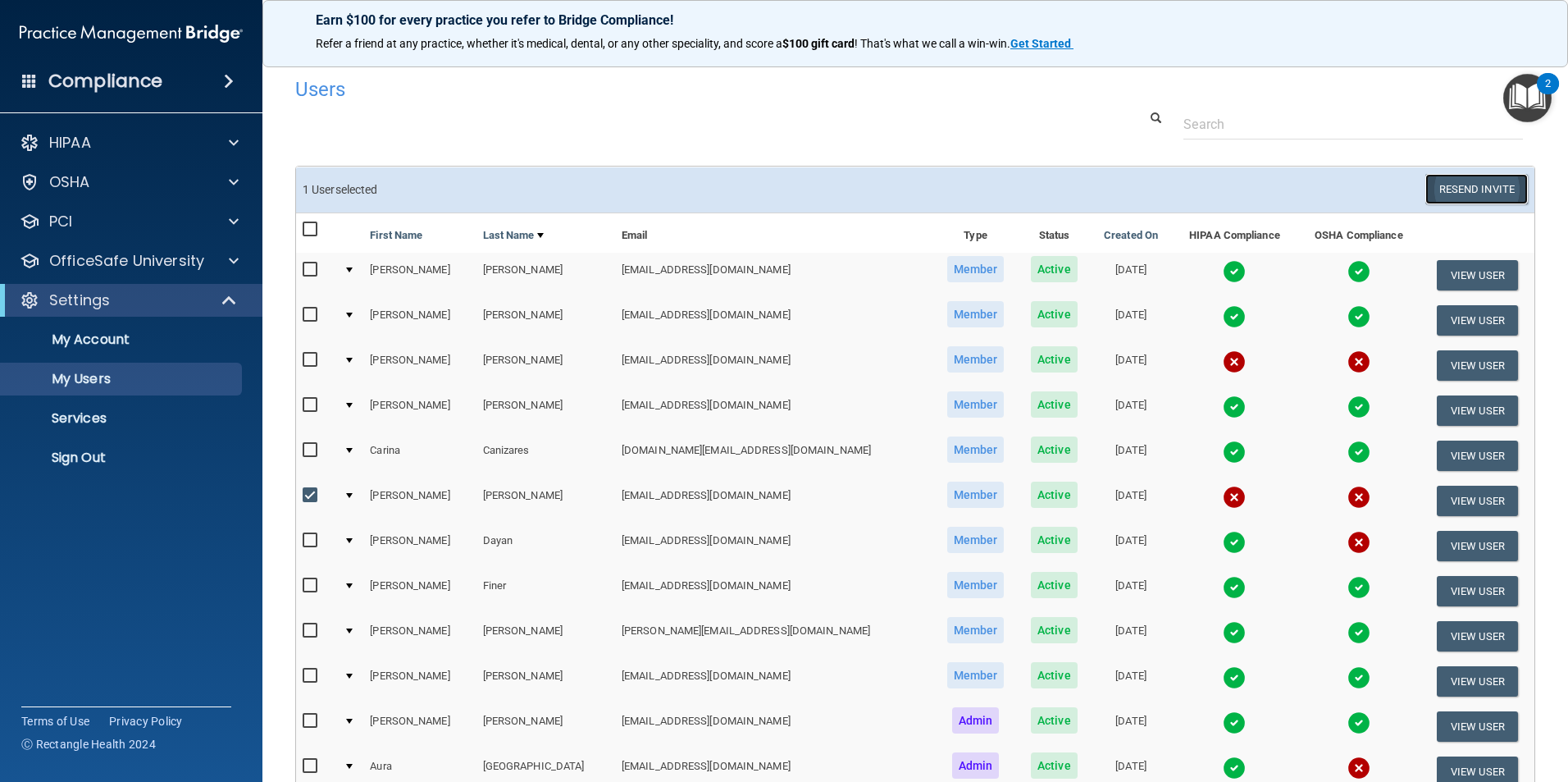
click at [1448, 184] on button "Resend Invite" at bounding box center [1476, 189] width 102 height 31
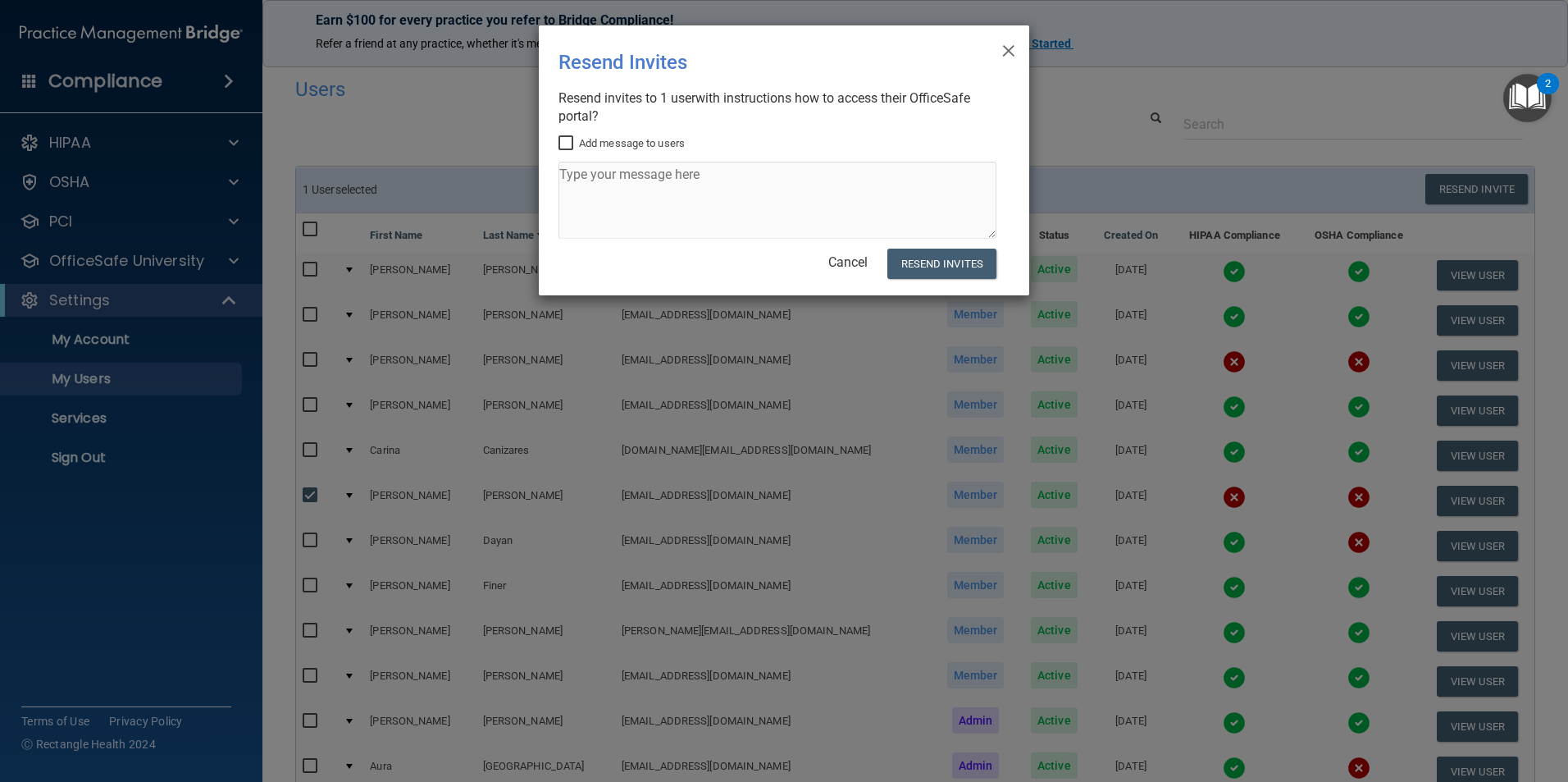
click at [569, 142] on input "Add message to users" at bounding box center [569, 143] width 19 height 13
checkbox input "true"
click at [593, 183] on textarea at bounding box center [778, 200] width 438 height 77
type textarea "Hi [PERSON_NAME]! Please complete the training ASAP"
click at [943, 249] on button "Resend Invites" at bounding box center [942, 264] width 109 height 31
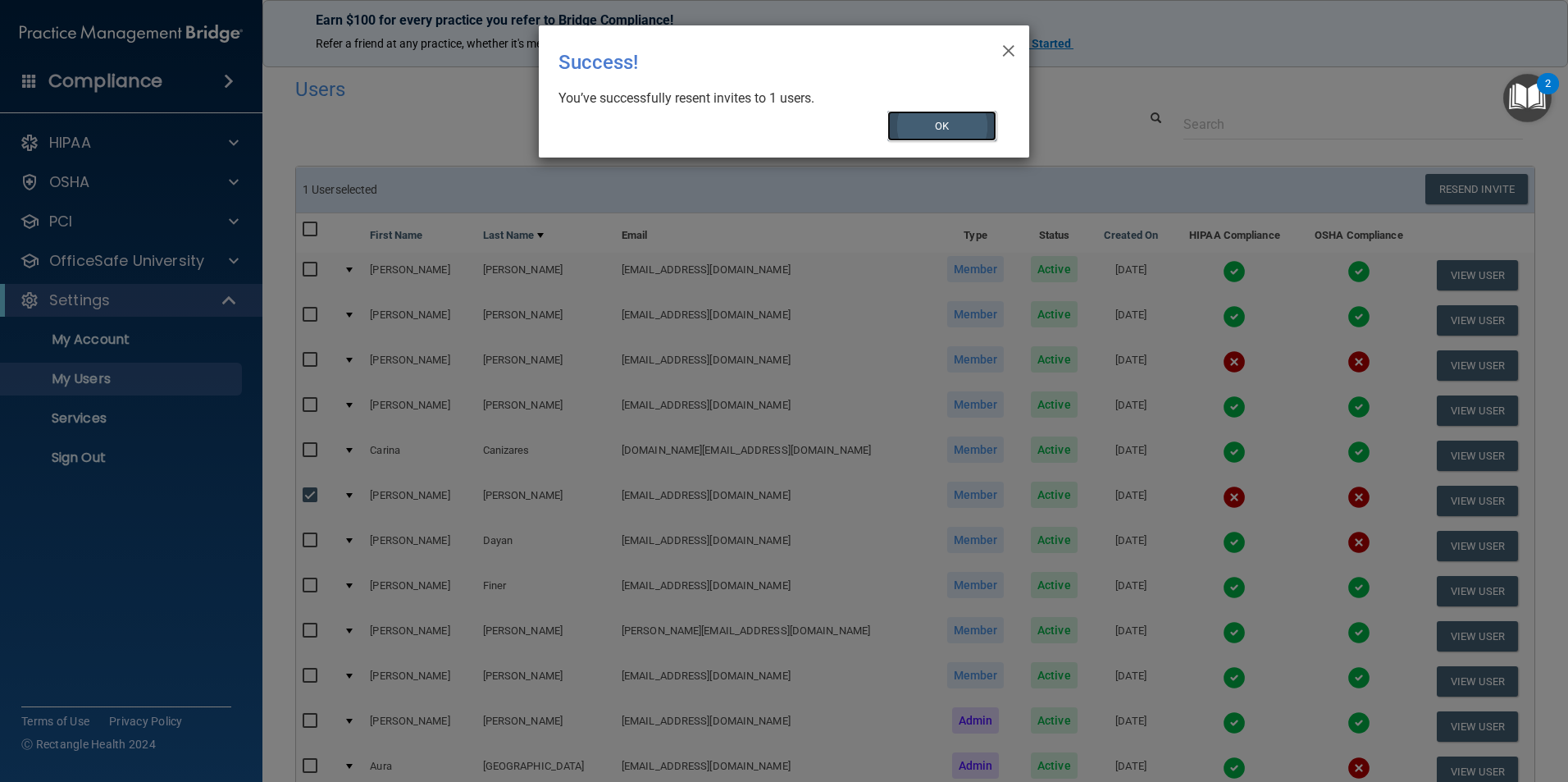
click at [932, 124] on button "OK" at bounding box center [942, 126] width 110 height 31
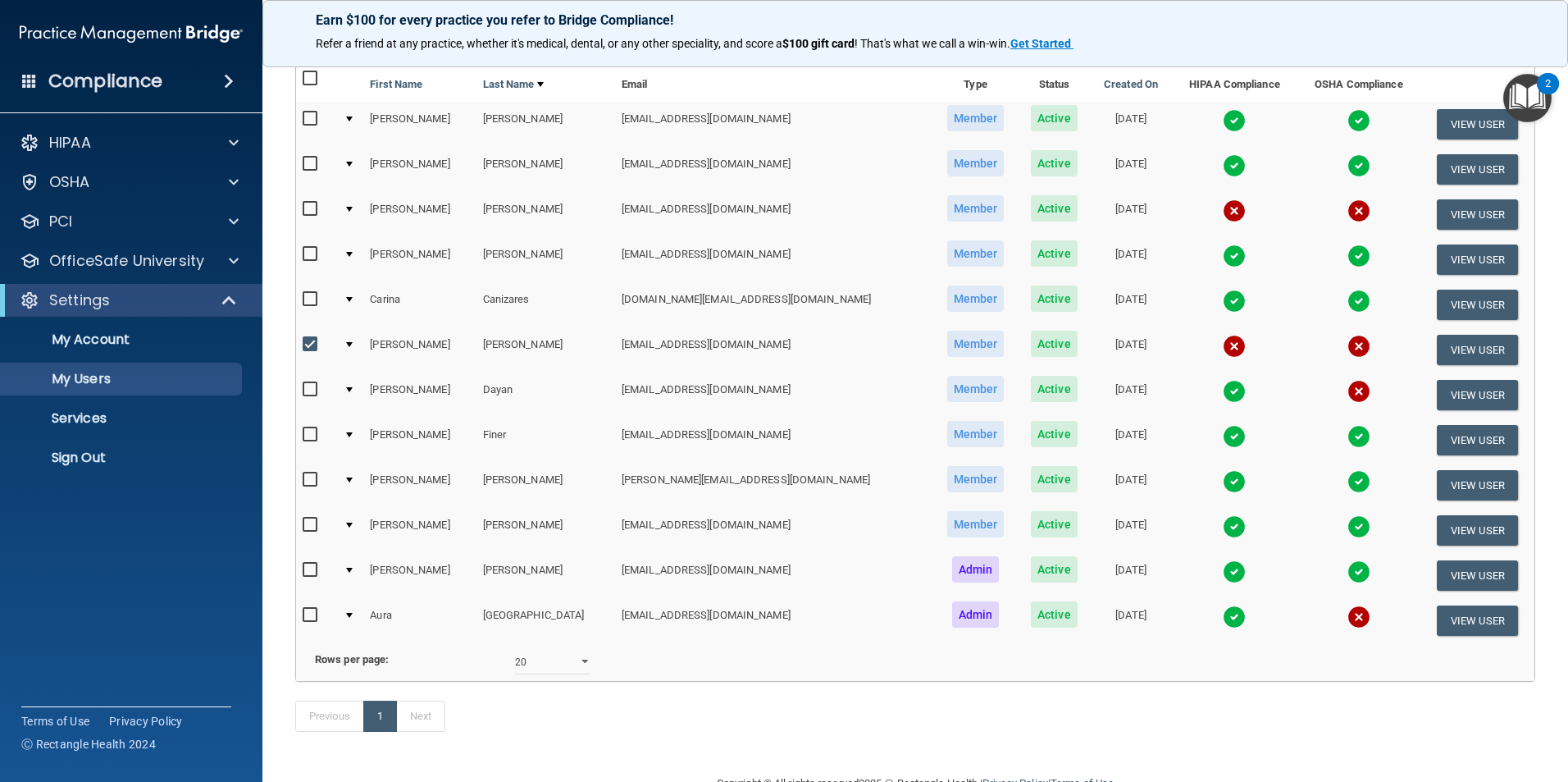
scroll to position [164, 0]
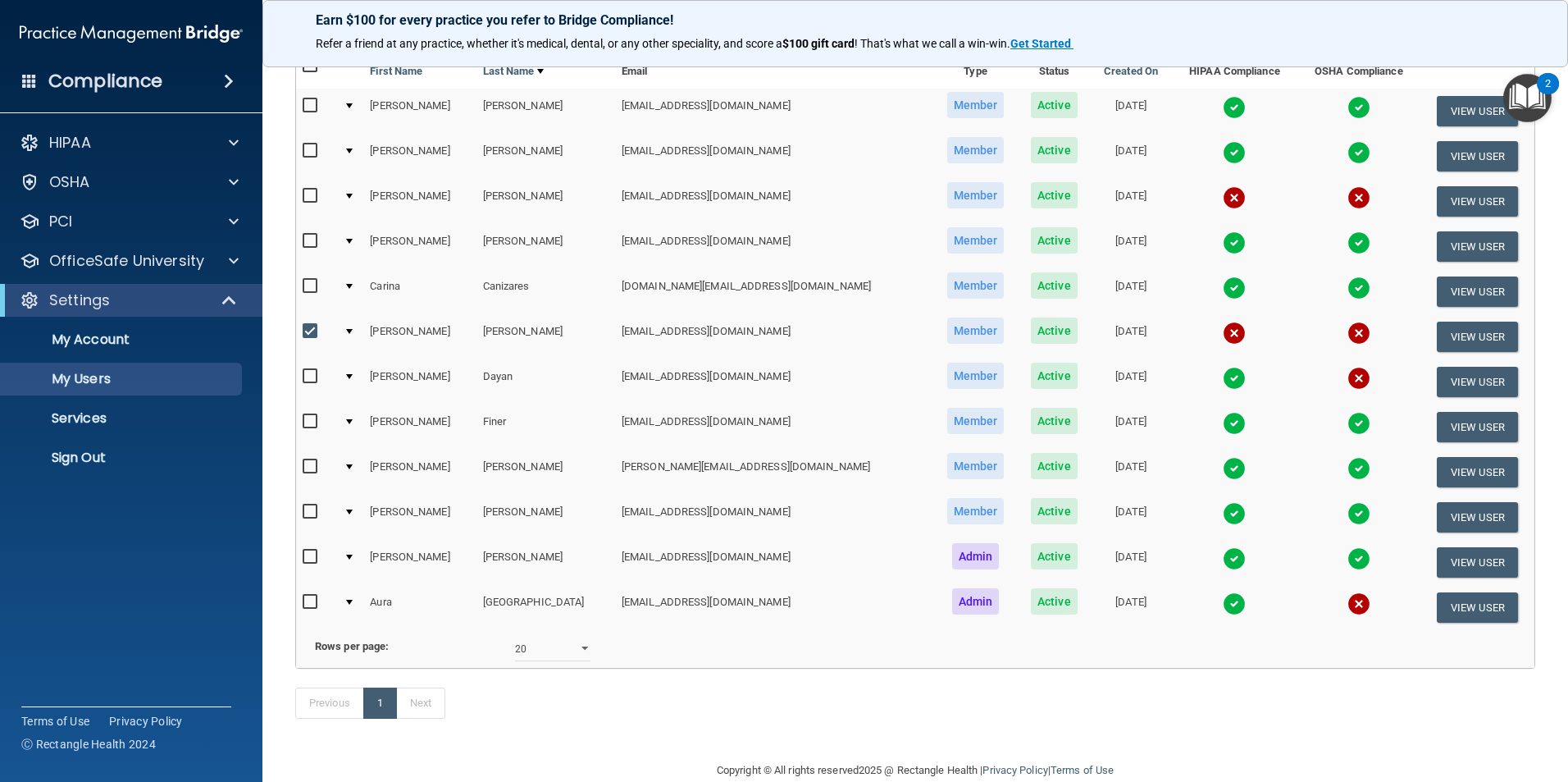
click at [311, 334] on input "checkbox" at bounding box center [312, 332] width 19 height 13
checkbox input "false"
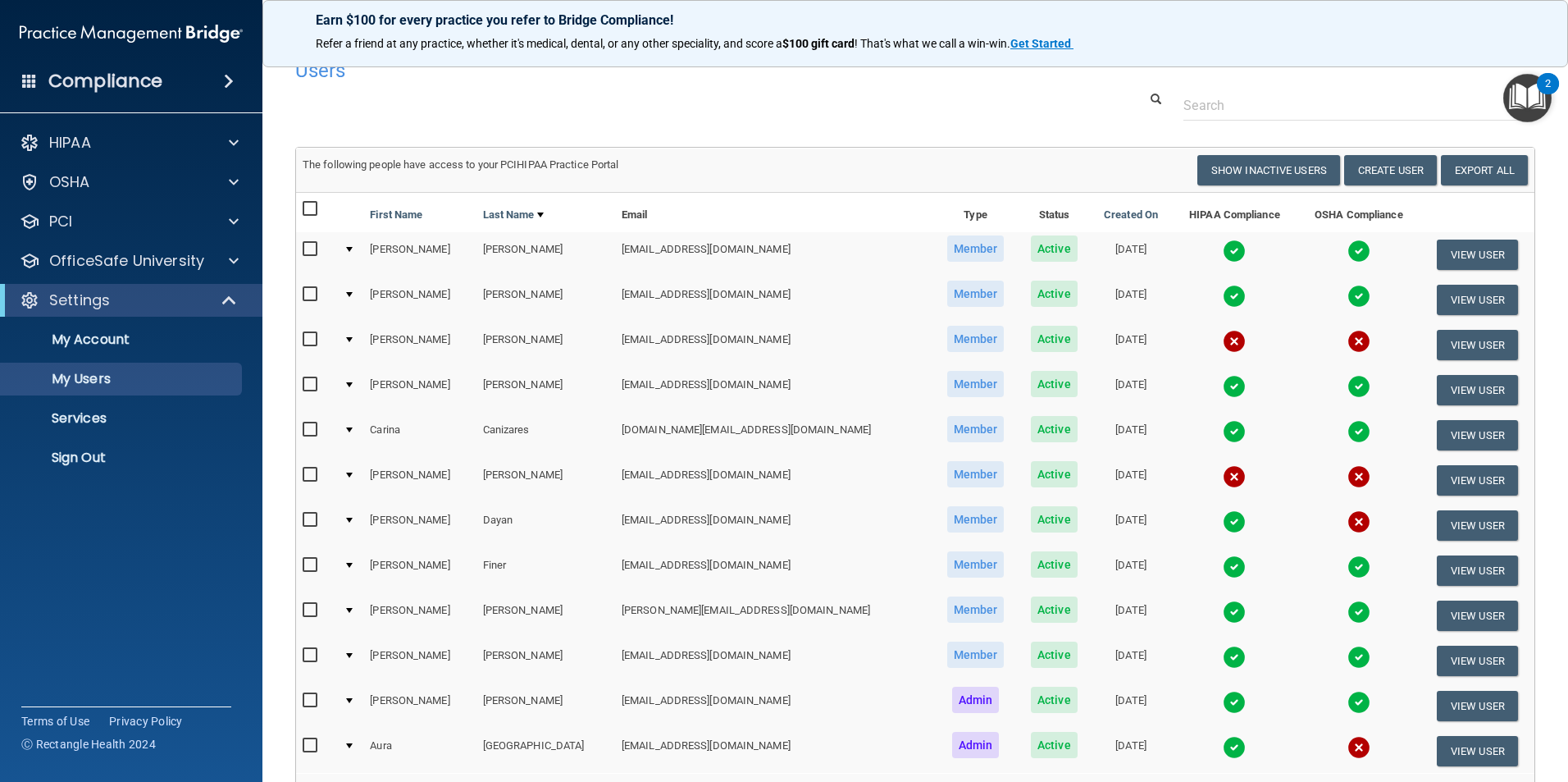
scroll to position [0, 0]
